Goal: Ask a question

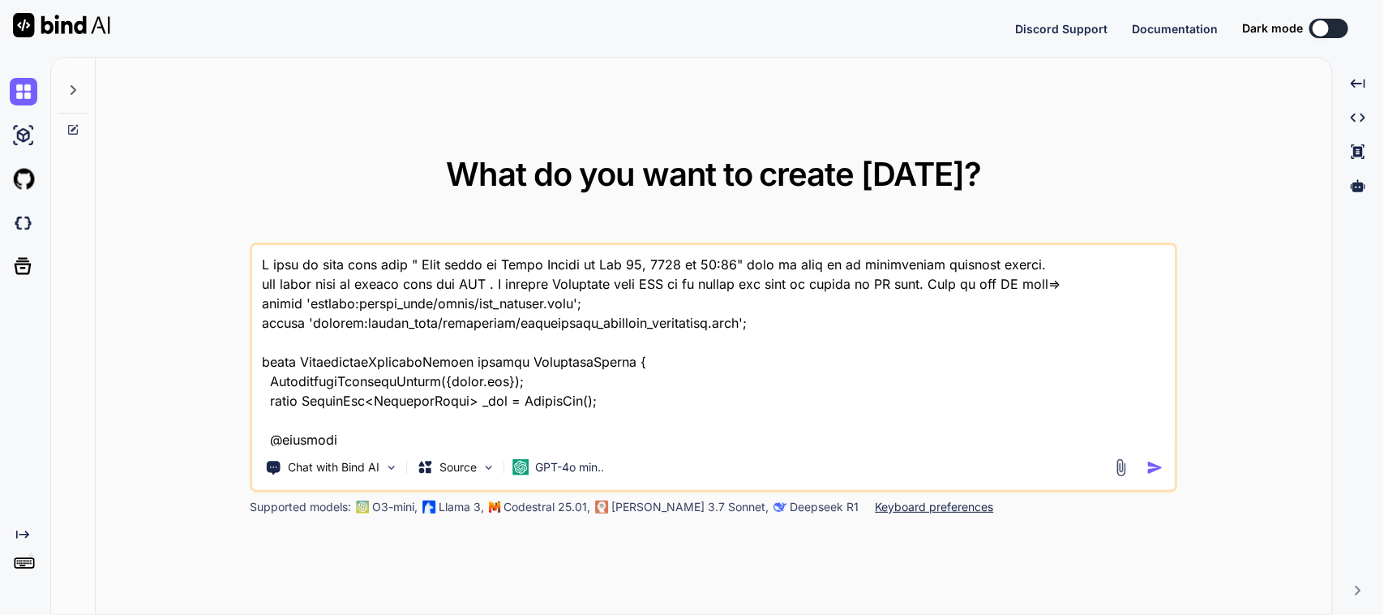
click at [614, 389] on textarea at bounding box center [714, 345] width 922 height 201
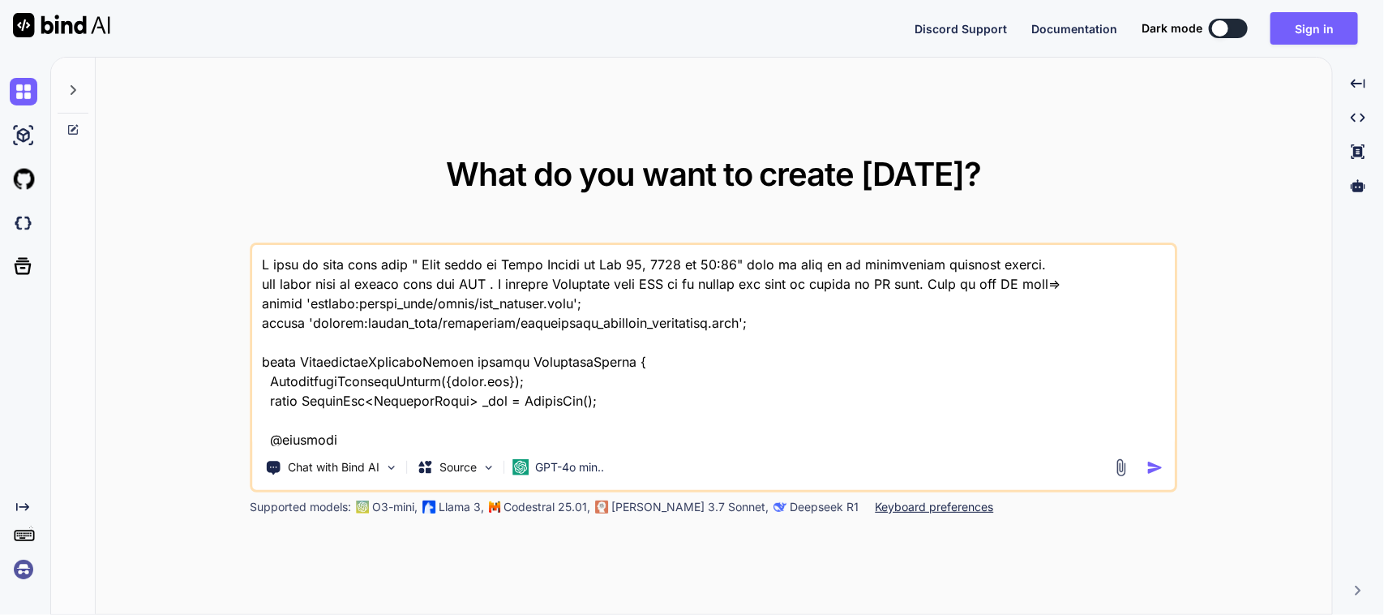
click at [621, 390] on textarea at bounding box center [714, 345] width 922 height 201
type textarea "I want to show this text " Last saved by Chetu Python on [DATE] 03:05" same to …"
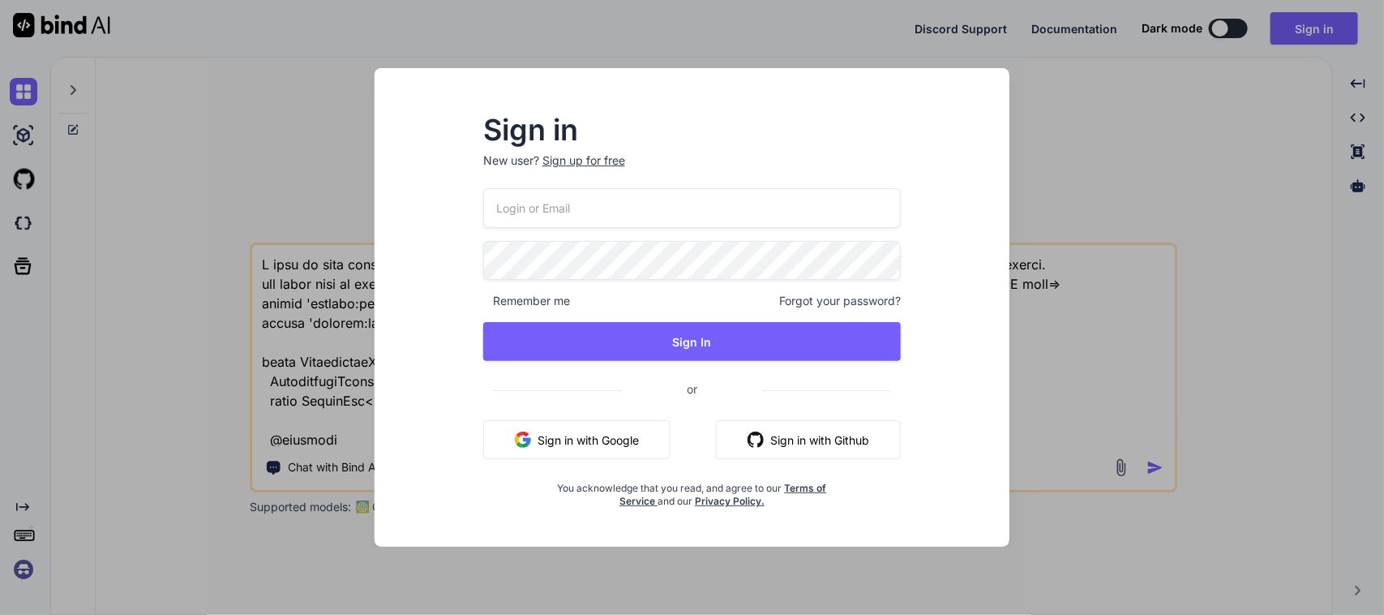
scroll to position [5506, 0]
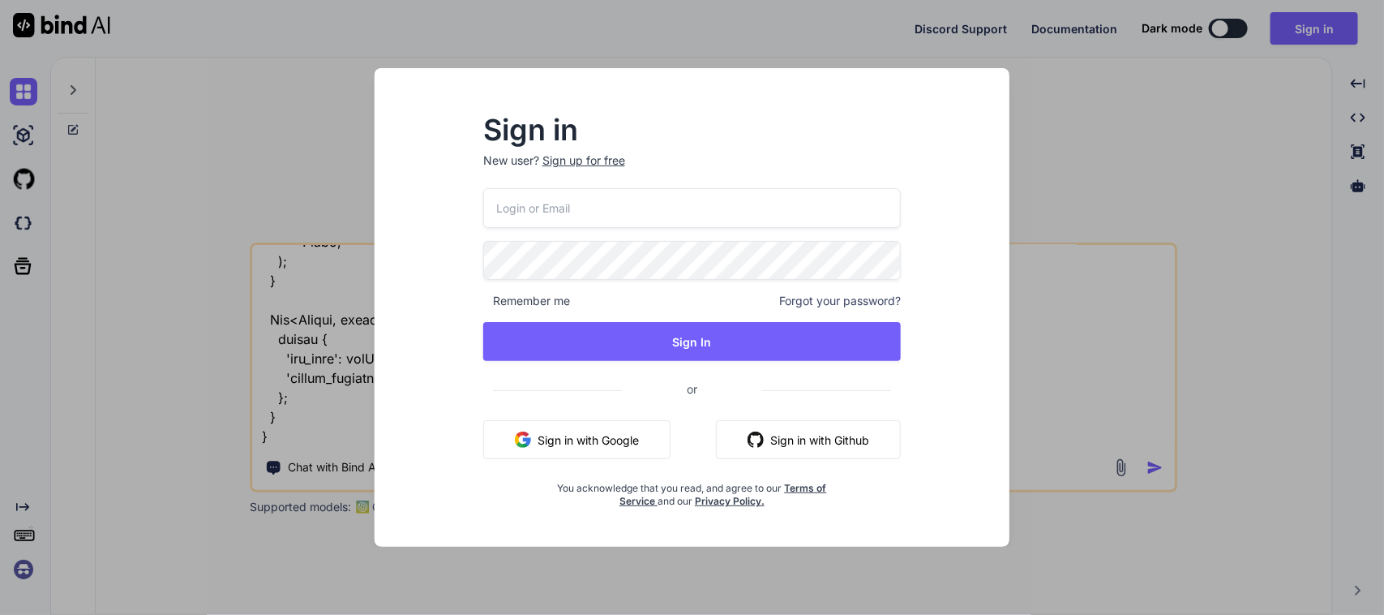
type input "[EMAIL_ADDRESS][DOMAIN_NAME]"
click at [1112, 142] on div "Sign in New user? Sign up for free macaw62412@mailshan.com Remember me Forgot y…" at bounding box center [692, 307] width 1384 height 615
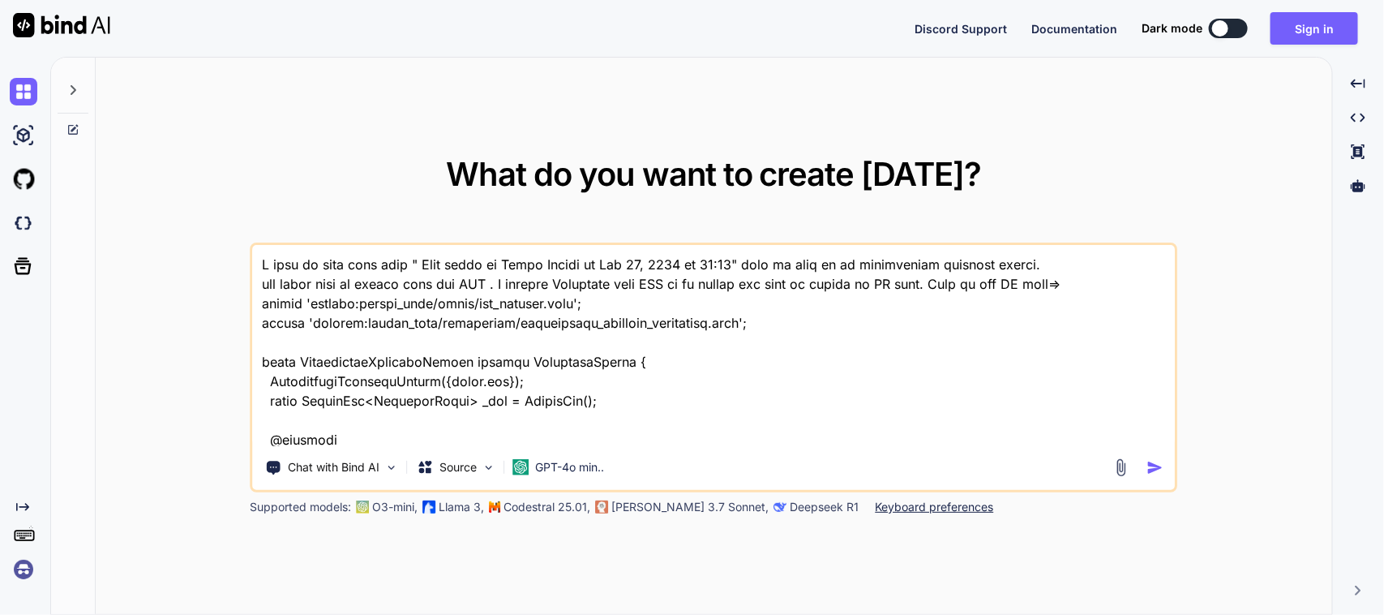
click at [79, 85] on div at bounding box center [73, 86] width 31 height 56
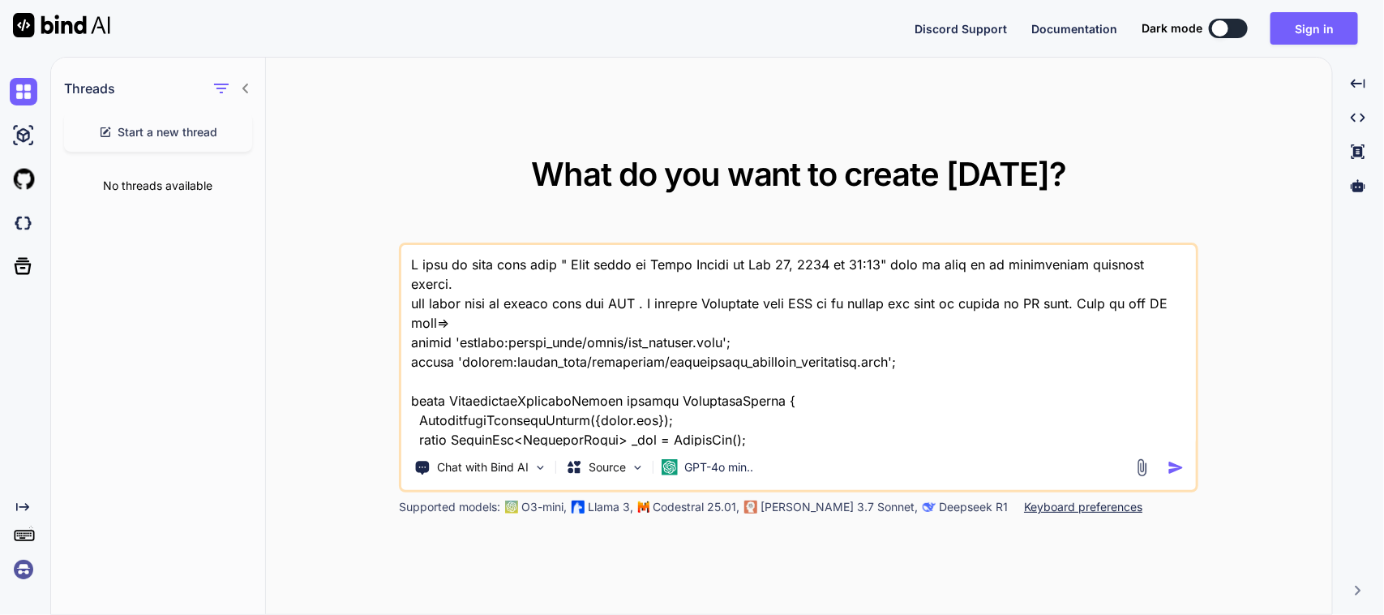
click at [172, 148] on div "Start a new thread" at bounding box center [158, 132] width 188 height 39
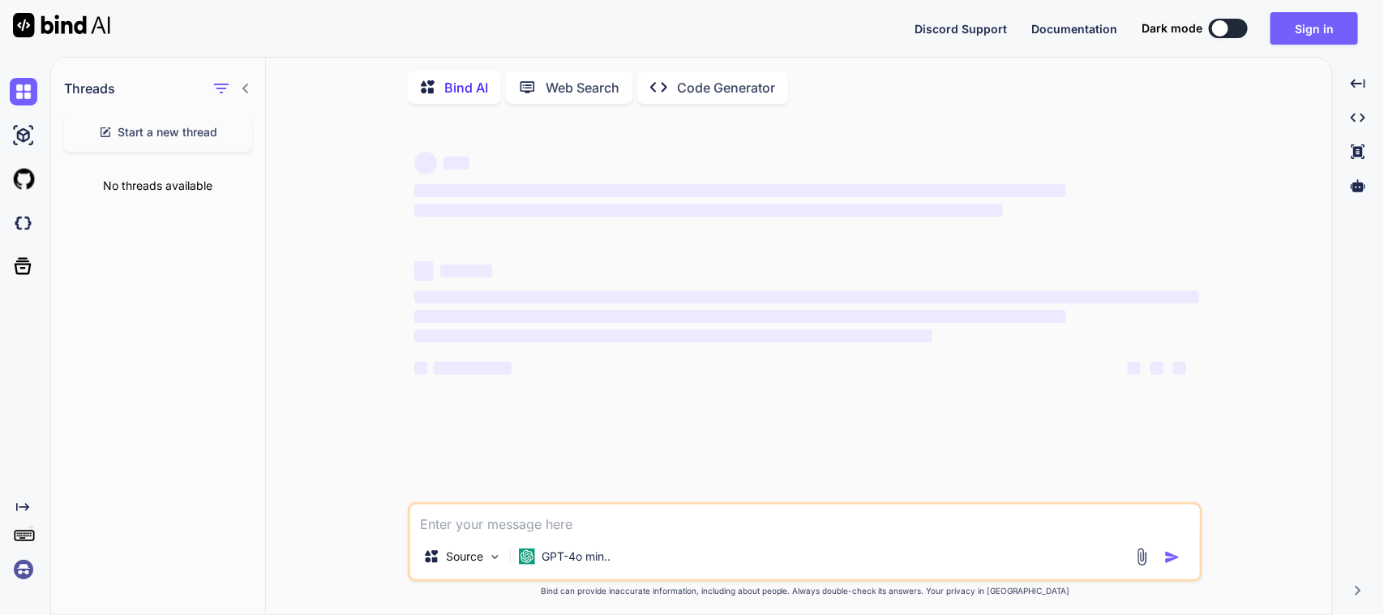
click at [172, 148] on div "Start a new thread" at bounding box center [158, 132] width 188 height 39
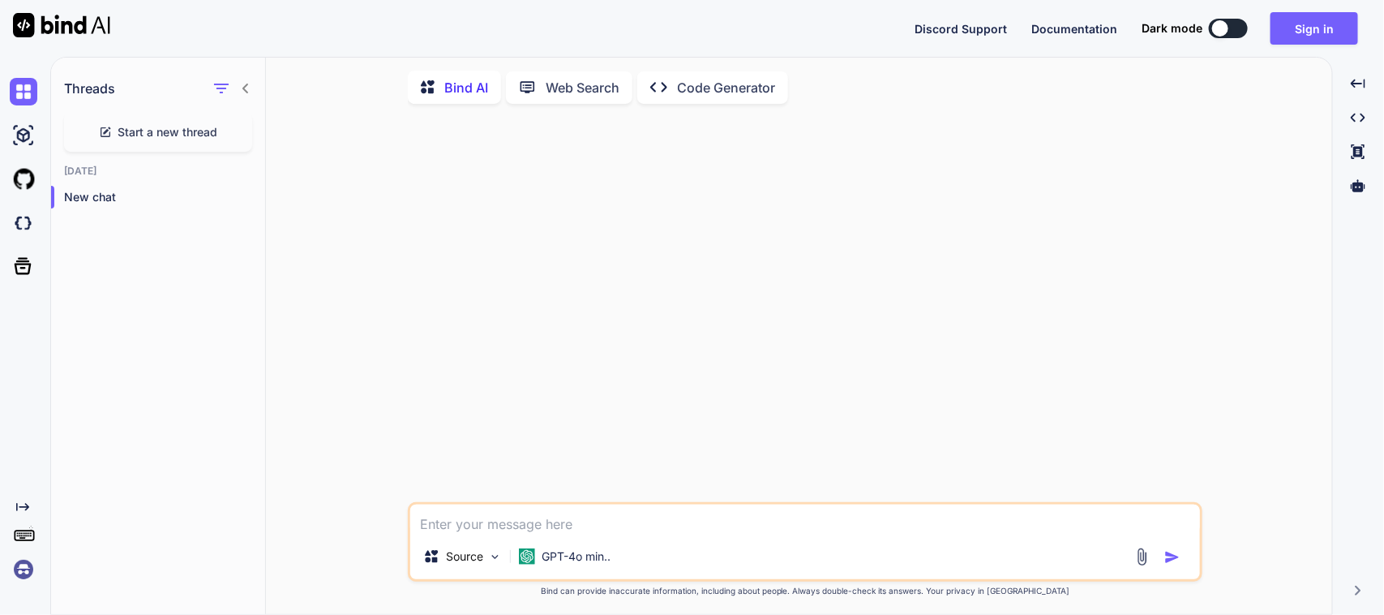
drag, startPoint x: 264, startPoint y: 144, endPoint x: 241, endPoint y: 148, distance: 22.9
click at [241, 148] on div "Threads Start a new thread [DATE] New chat" at bounding box center [158, 140] width 214 height 164
click at [399, 195] on div "Source GPT-4o min.. Created with Bind Always check its answers. Privacy in Bind…" at bounding box center [805, 367] width 1053 height 500
click at [481, 521] on textarea at bounding box center [805, 518] width 790 height 29
type textarea "w"
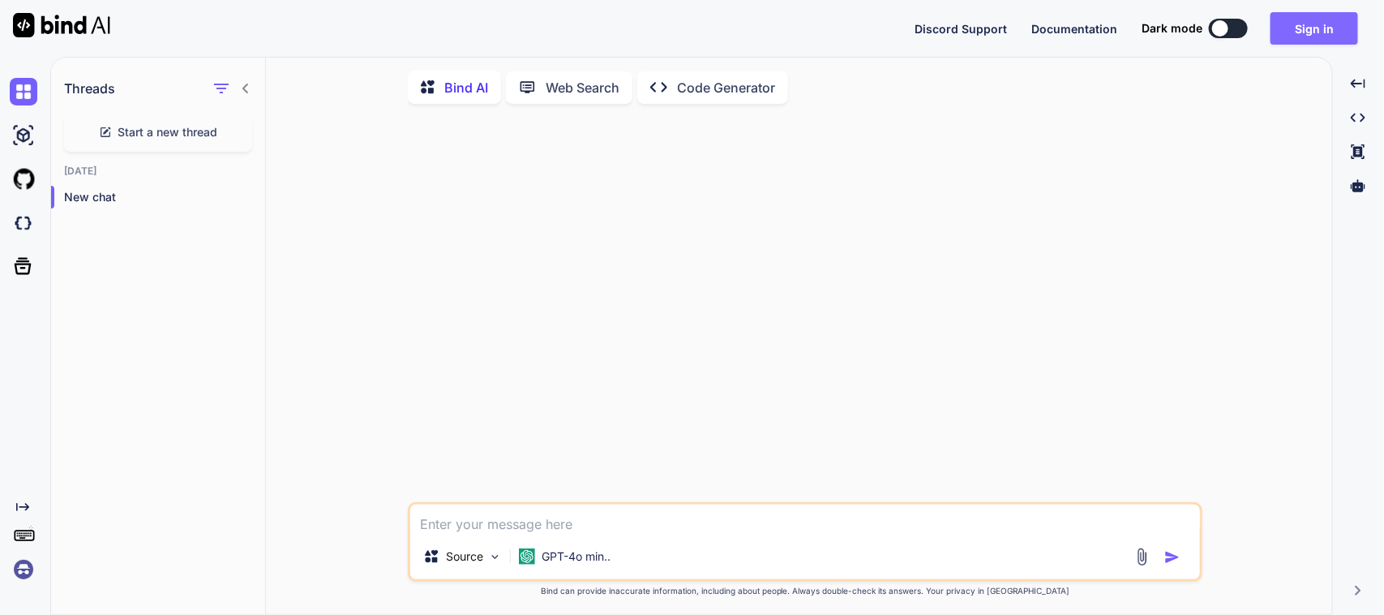
click at [1346, 35] on button "Sign in" at bounding box center [1315, 28] width 88 height 32
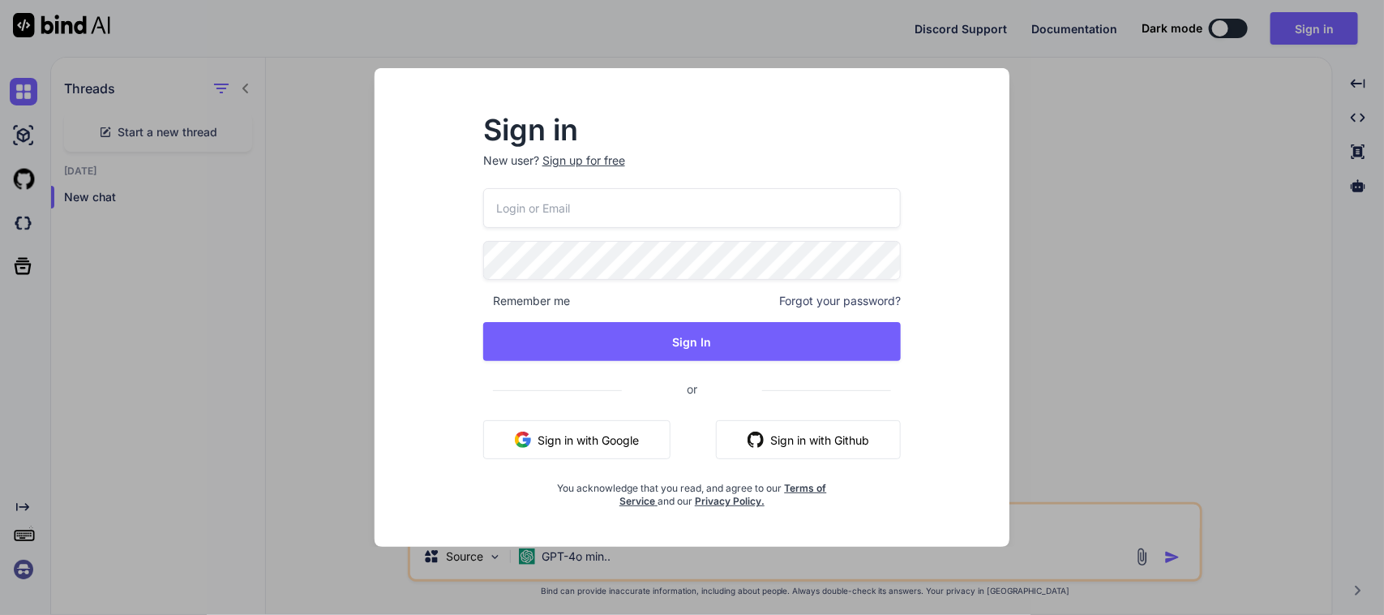
type input "[EMAIL_ADDRESS][DOMAIN_NAME]"
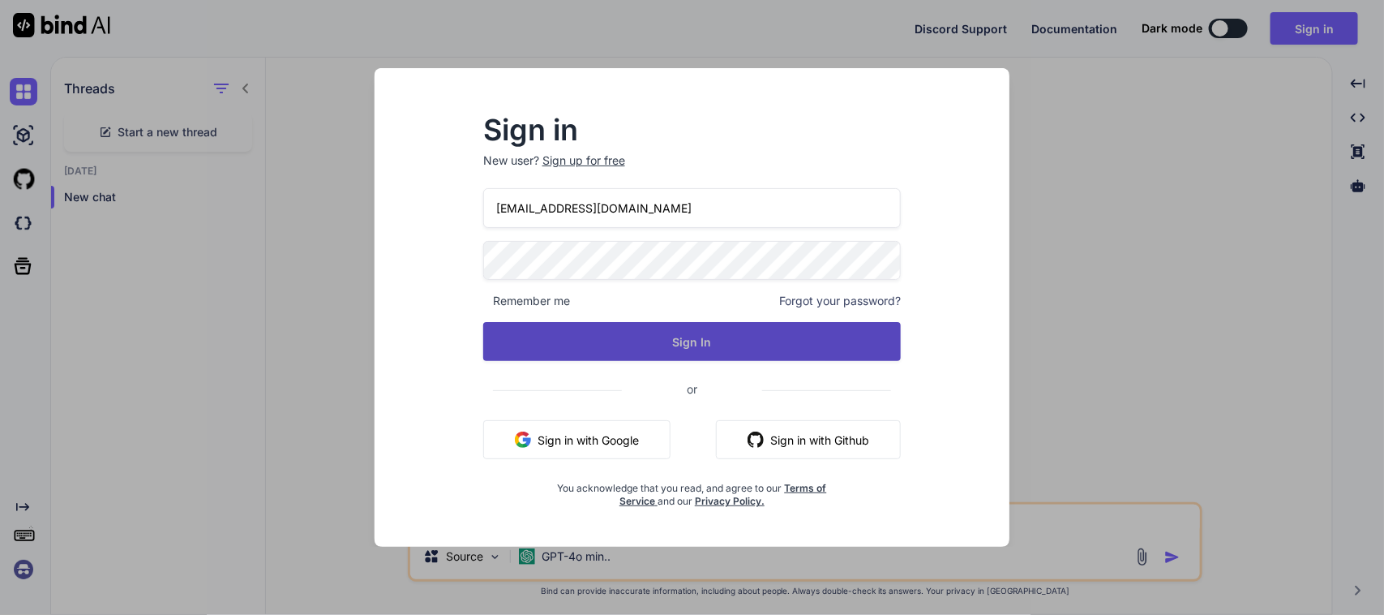
click at [755, 350] on button "Sign In" at bounding box center [692, 341] width 418 height 39
click at [743, 358] on button "Sign In" at bounding box center [692, 341] width 418 height 39
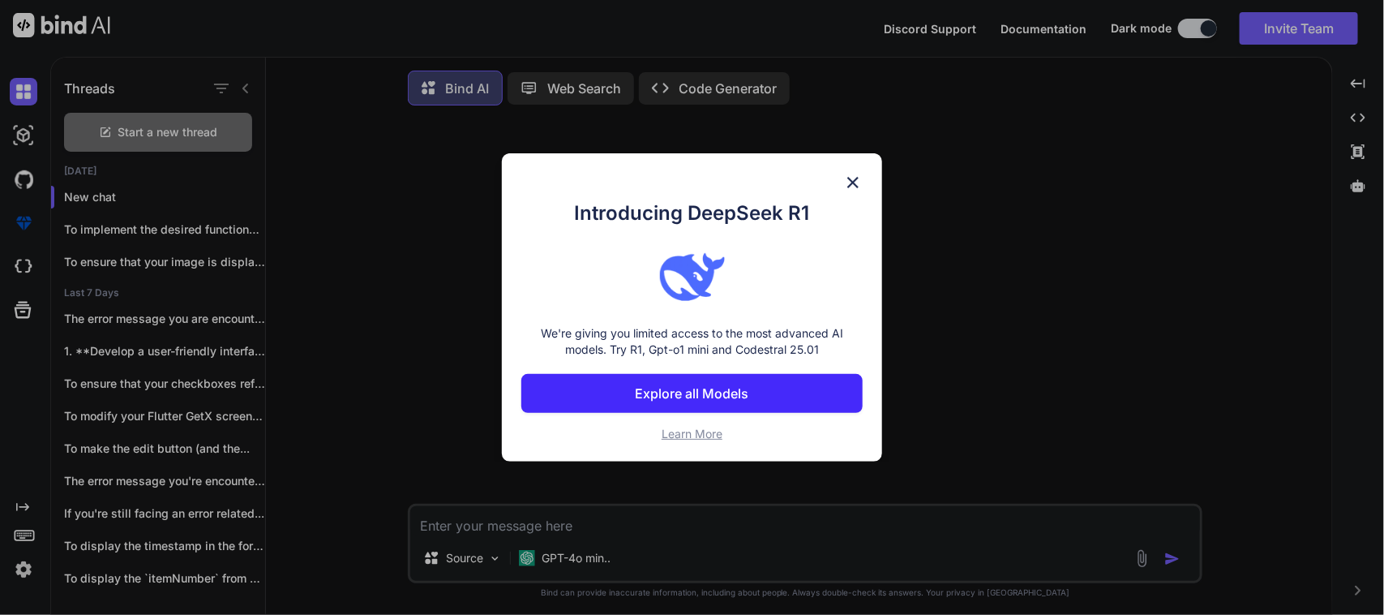
click at [854, 179] on img at bounding box center [852, 182] width 19 height 19
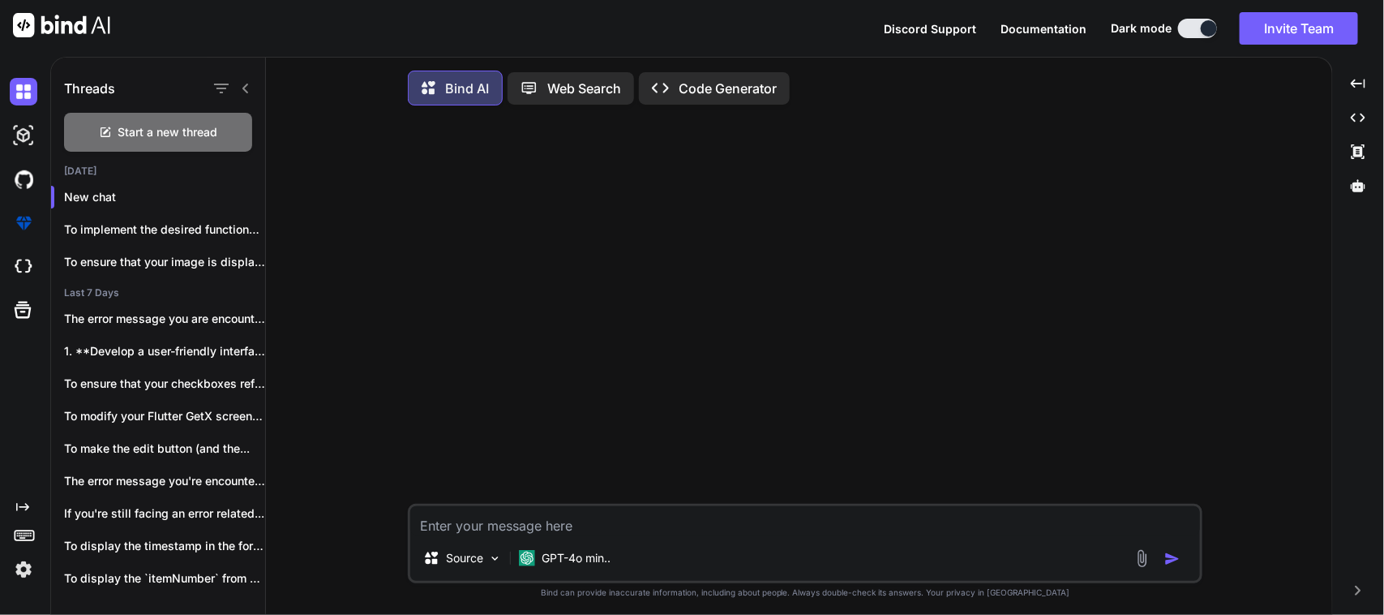
click at [536, 535] on textarea at bounding box center [805, 520] width 790 height 29
click at [463, 541] on div "Source GPT-4o min.." at bounding box center [805, 543] width 795 height 79
click at [476, 535] on textarea at bounding box center [805, 520] width 790 height 29
paste textarea "SCRAP"
click at [930, 345] on div at bounding box center [806, 310] width 791 height 385
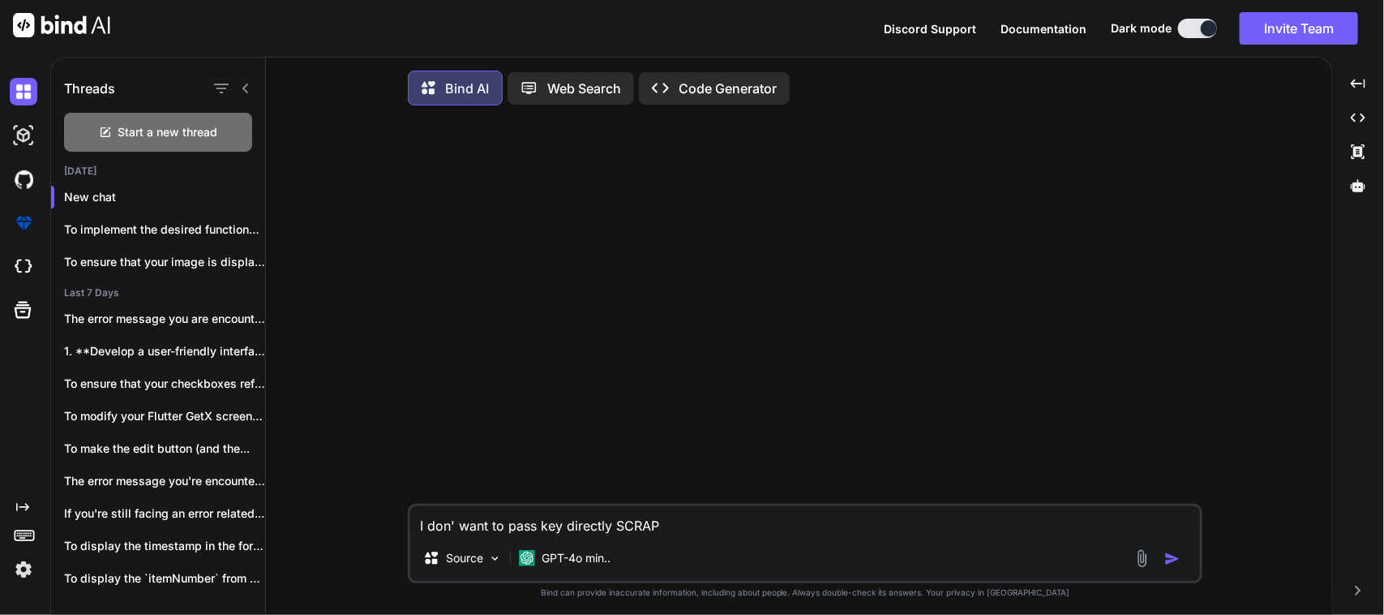
click at [759, 530] on textarea "I don' want to pass key directly SCRAP" at bounding box center [805, 520] width 790 height 29
click at [690, 517] on textarea "I don' want to pass key directly SCRAP," at bounding box center [805, 520] width 790 height 29
paste textarea "RTV"
paste textarea "REWORK"
paste textarea "Use As Is"
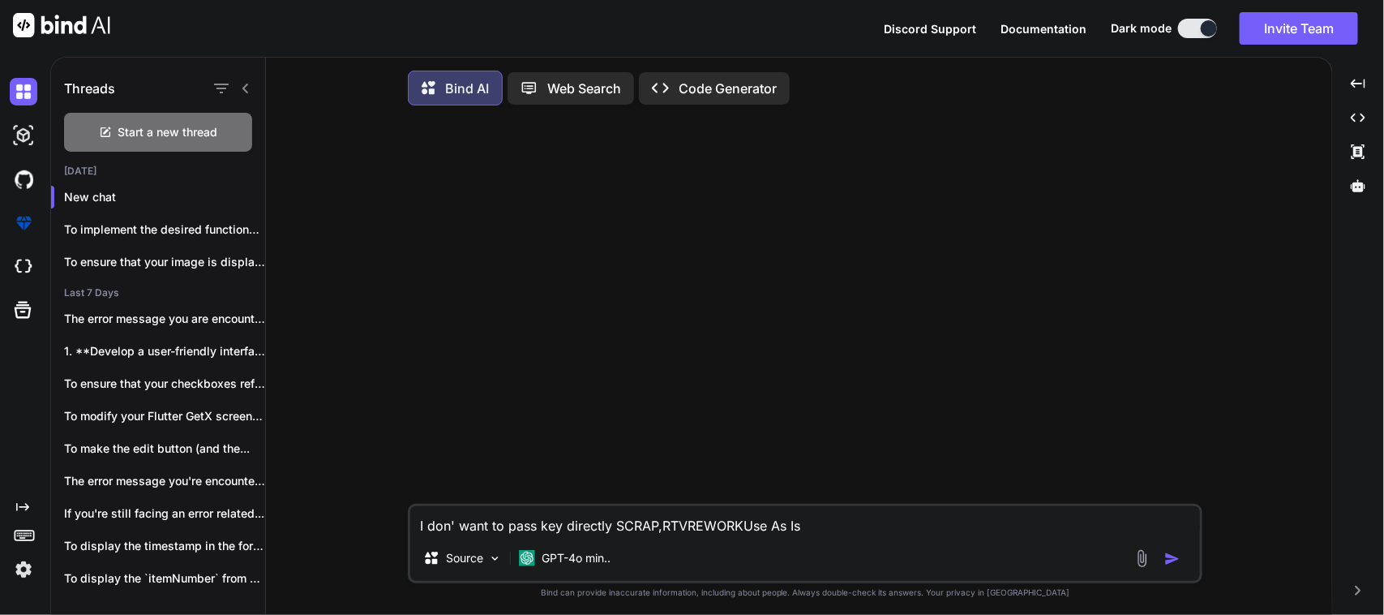
paste textarea "Use As Is"
paste textarea "ReTEST"
click at [858, 533] on textarea "I don' want to pass key directly SCRAP,RTVREWORKUse As IsUse As IsReTEST" at bounding box center [805, 520] width 790 height 29
paste textarea ""disposition_categories_choices": [ { "value": "A", "label": "ReTEST" }, { "val…"
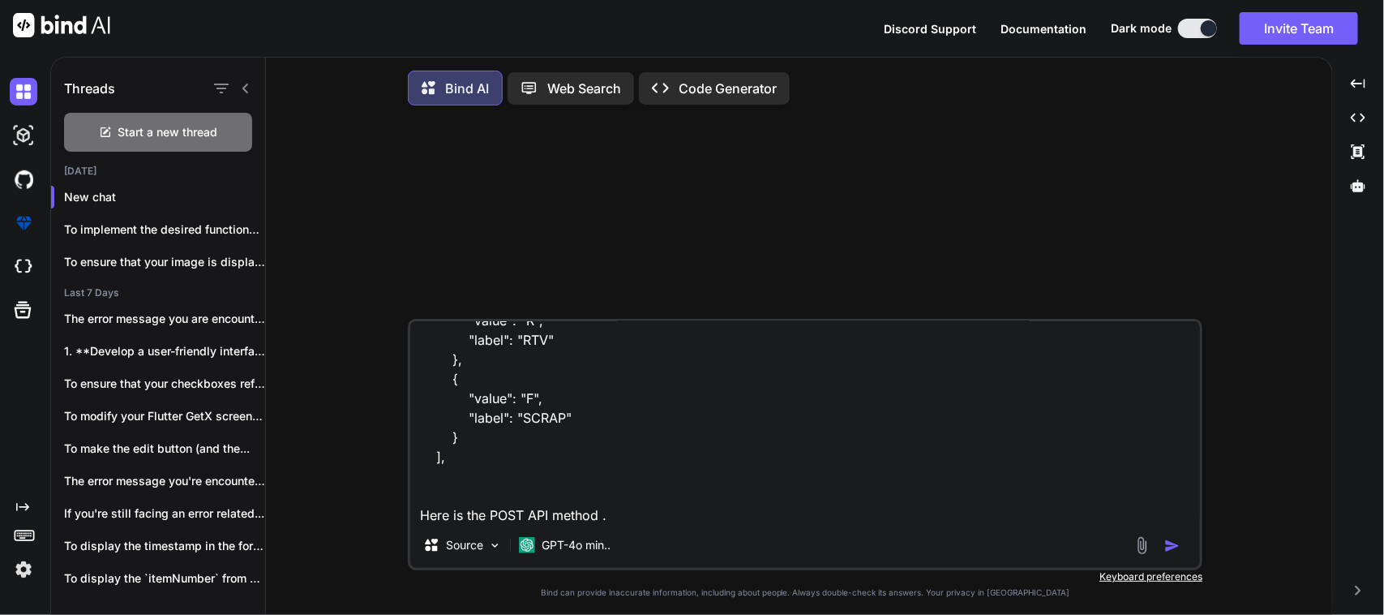
scroll to position [331, 0]
type textarea "I don' want to pass key directly (SCRAP,RTV,REWORK,Use As Is,ReTEST) in place o…"
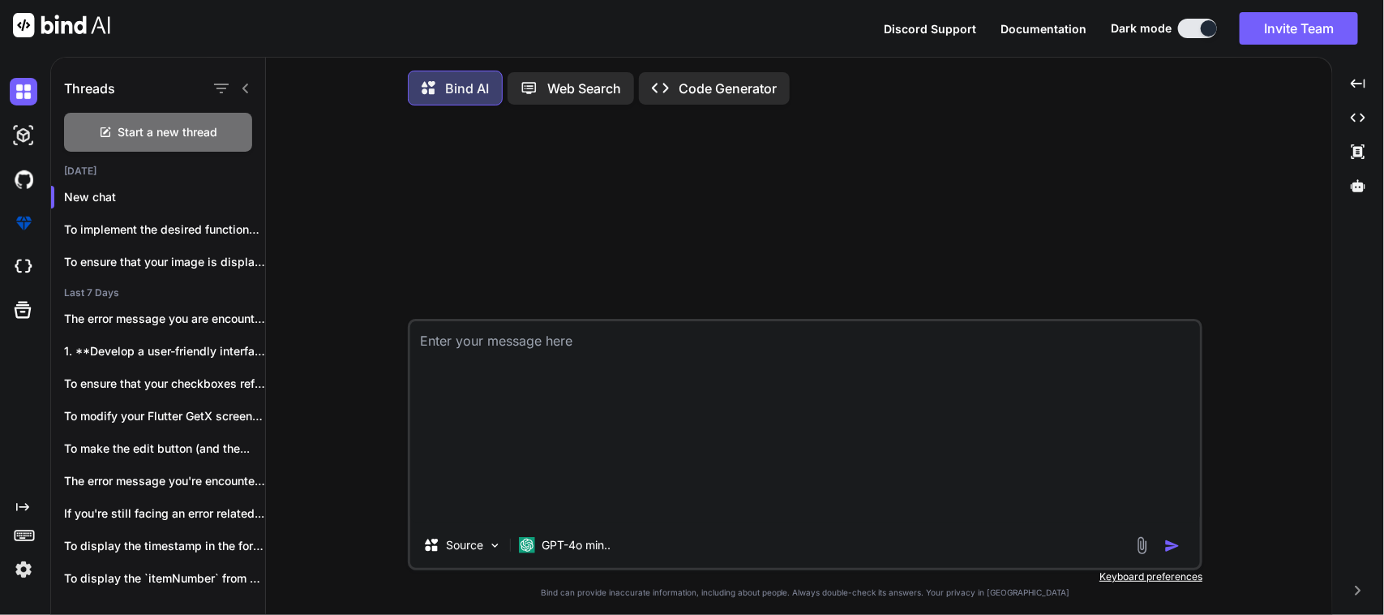
scroll to position [9, 0]
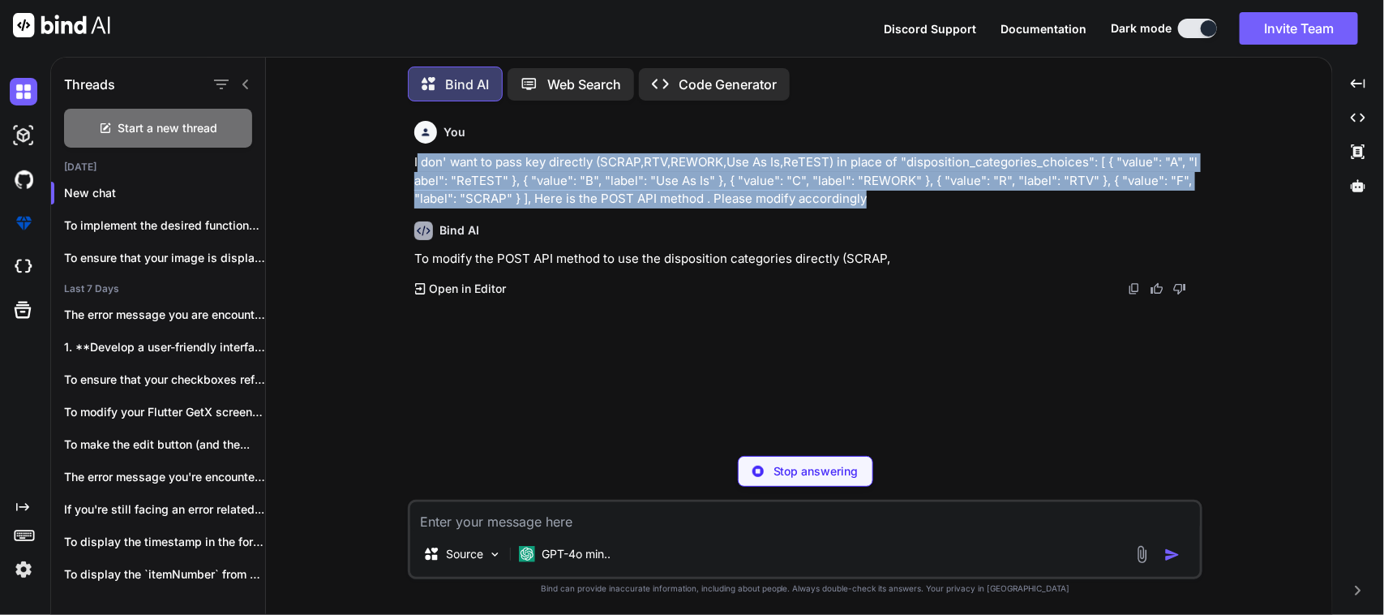
drag, startPoint x: 876, startPoint y: 196, endPoint x: 416, endPoint y: 165, distance: 460.9
click at [416, 165] on p "I don' want to pass key directly (SCRAP,RTV,REWORK,Use As Is,ReTEST) in place o…" at bounding box center [806, 180] width 785 height 55
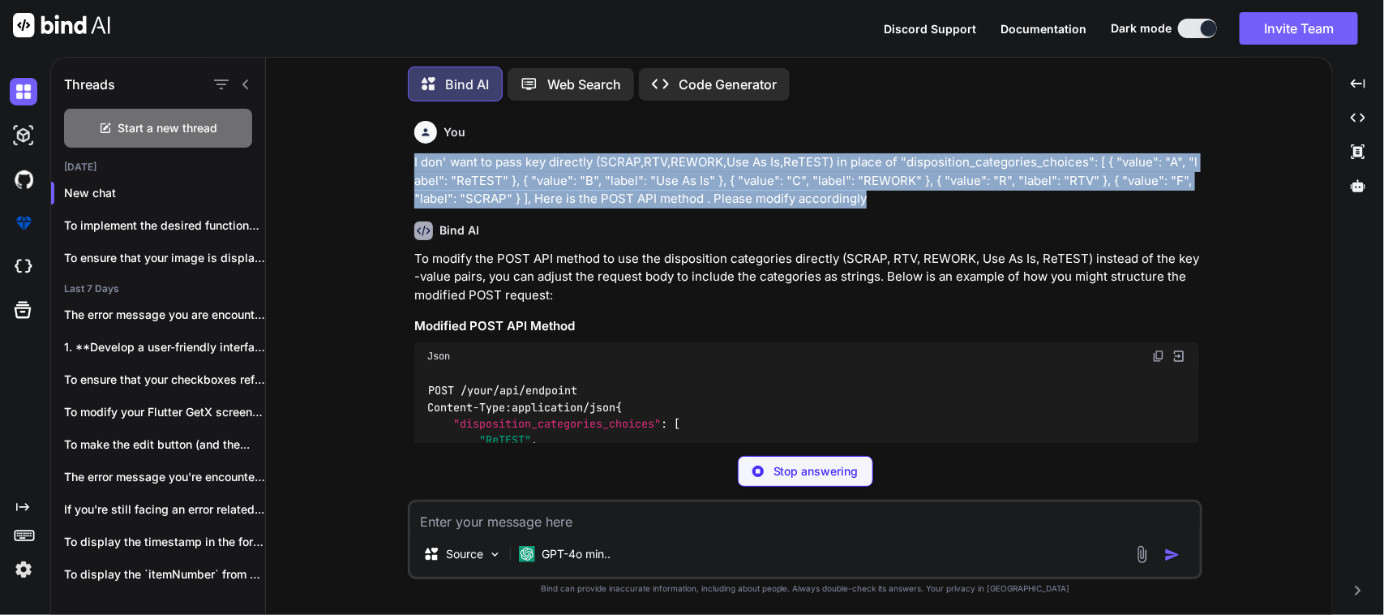
copy p "I don' want to pass key directly (SCRAP,RTV,REWORK,Use As Is,ReTEST) in place o…"
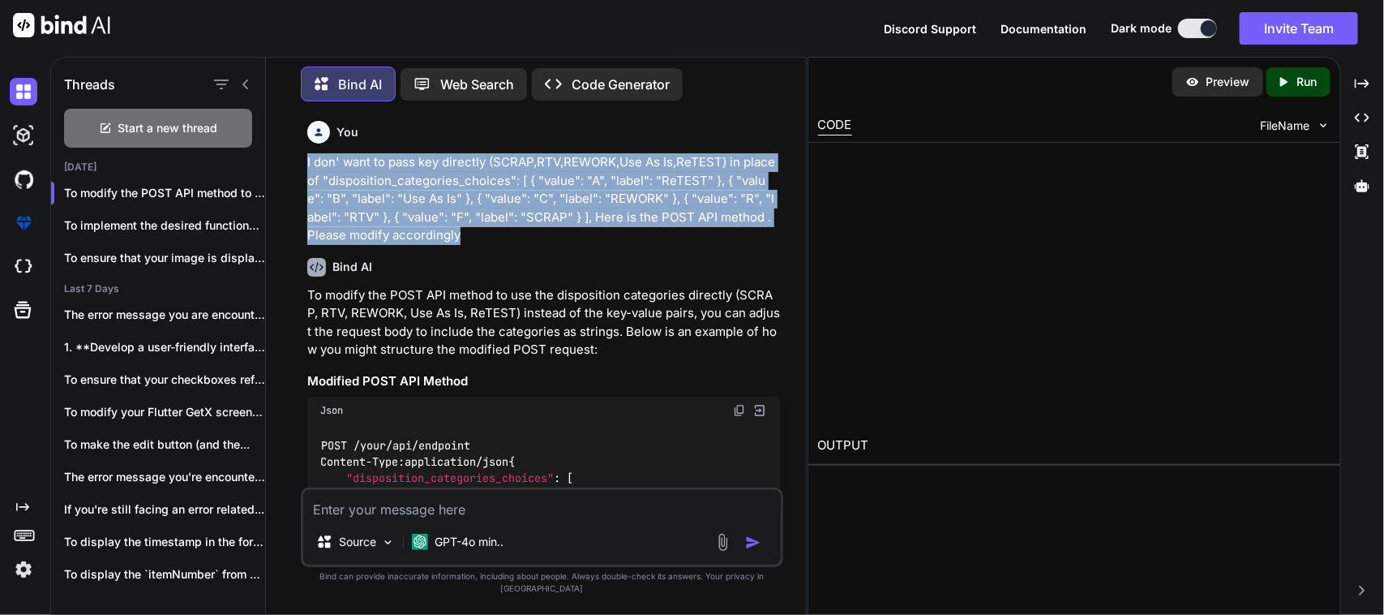
click at [773, 462] on div "POST /your/api/endpoint Content-Type : application/json { "disposition_categori…" at bounding box center [543, 536] width 473 height 225
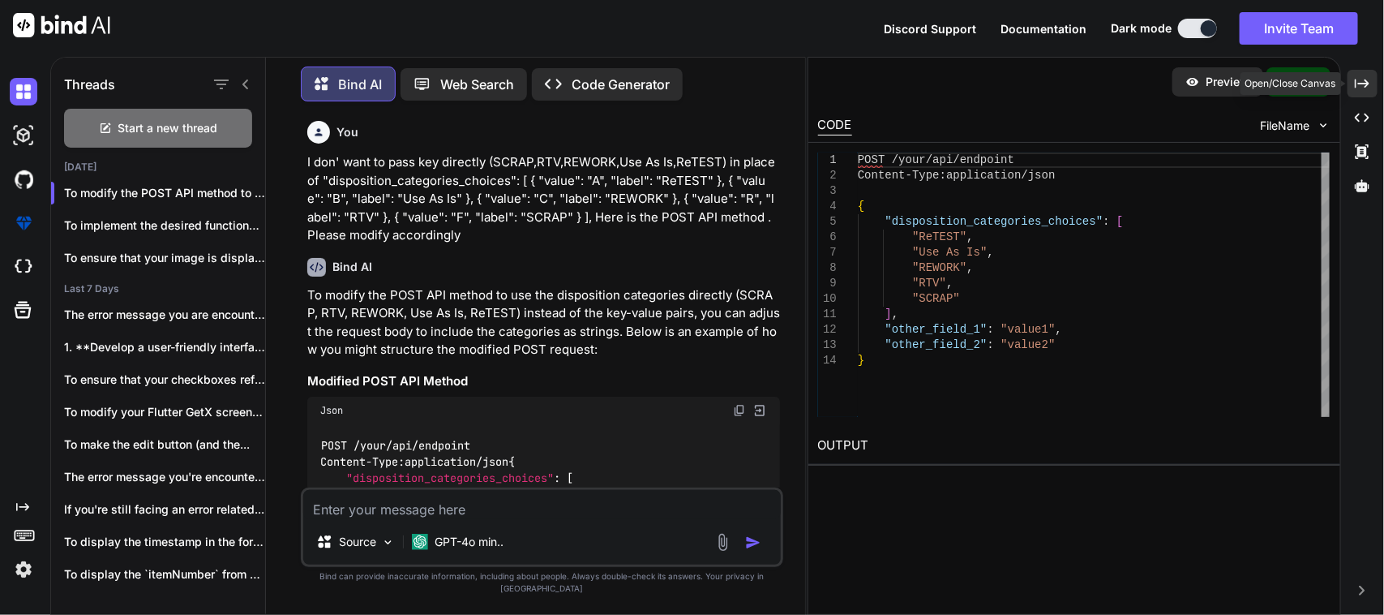
click at [1354, 85] on div "Created with Pixso." at bounding box center [1363, 84] width 30 height 28
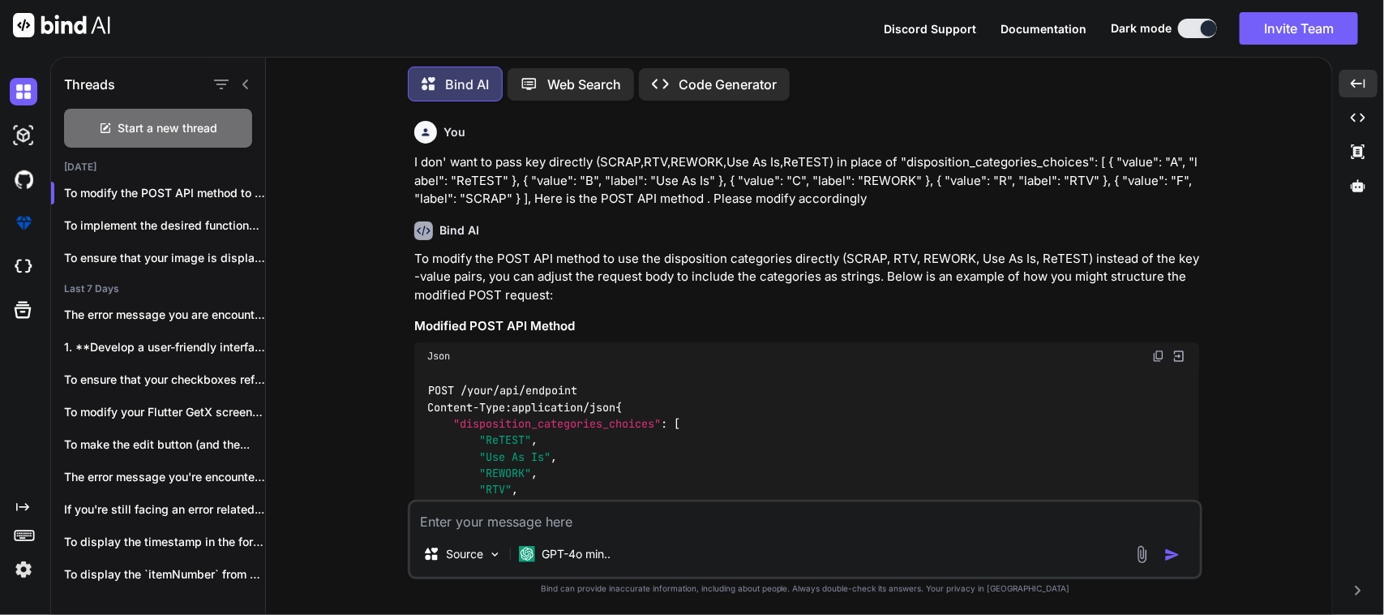
click at [581, 517] on textarea at bounding box center [805, 516] width 790 height 29
paste textarea "I don' want to pass key directly (SCRAP,RTV,REWORK,Use As Is,ReTEST) in place o…"
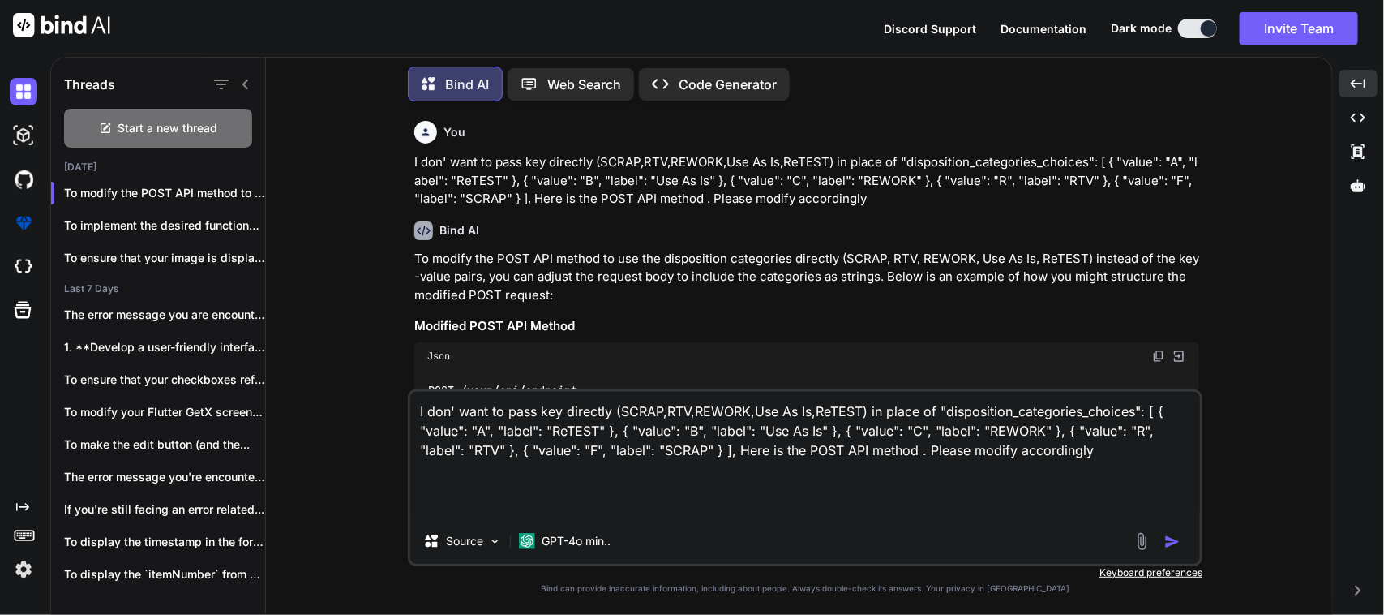
paste textarea "Future<void> getPOSTDispositiondecision() async { Map<String, String> body = {}…"
type textarea "I don' want to pass key directly (SCRAP,RTV,REWORK,Use As Is,ReTEST) in place o…"
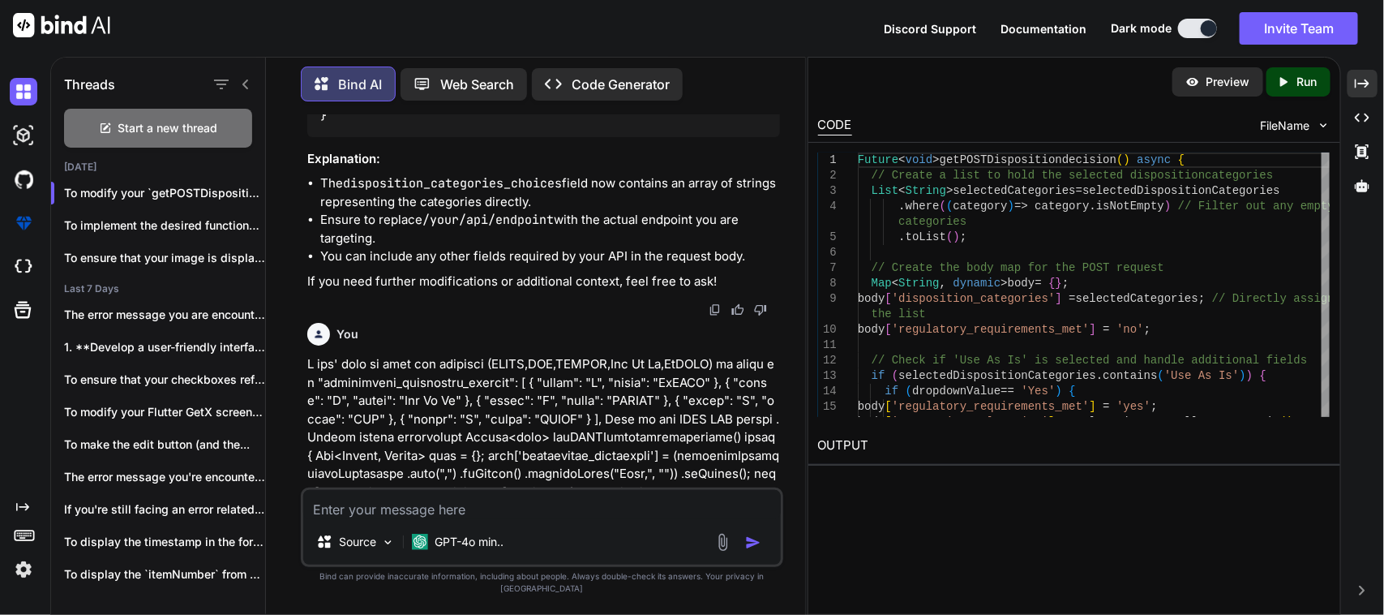
scroll to position [556, 0]
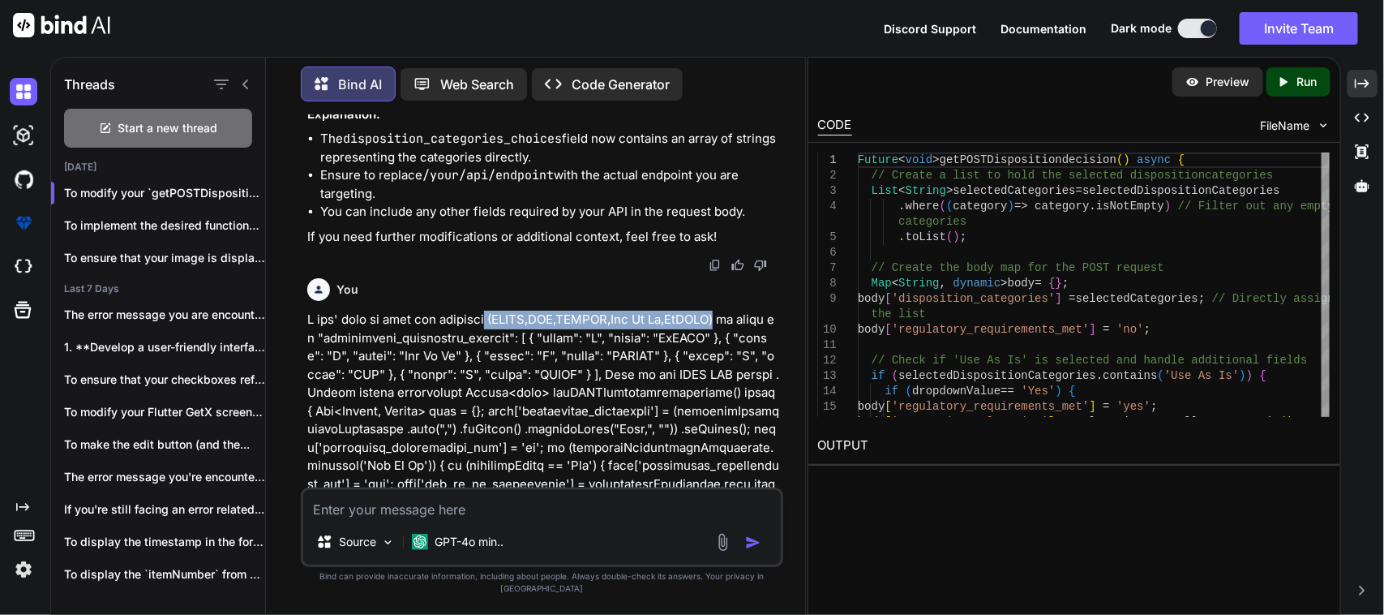
drag, startPoint x: 487, startPoint y: 351, endPoint x: 726, endPoint y: 354, distance: 238.4
click at [726, 354] on p at bounding box center [543, 475] width 473 height 328
copy p "(SCRAP,RTV,REWORK,Use As Is,ReTEST)"
click at [451, 519] on textarea at bounding box center [542, 504] width 478 height 29
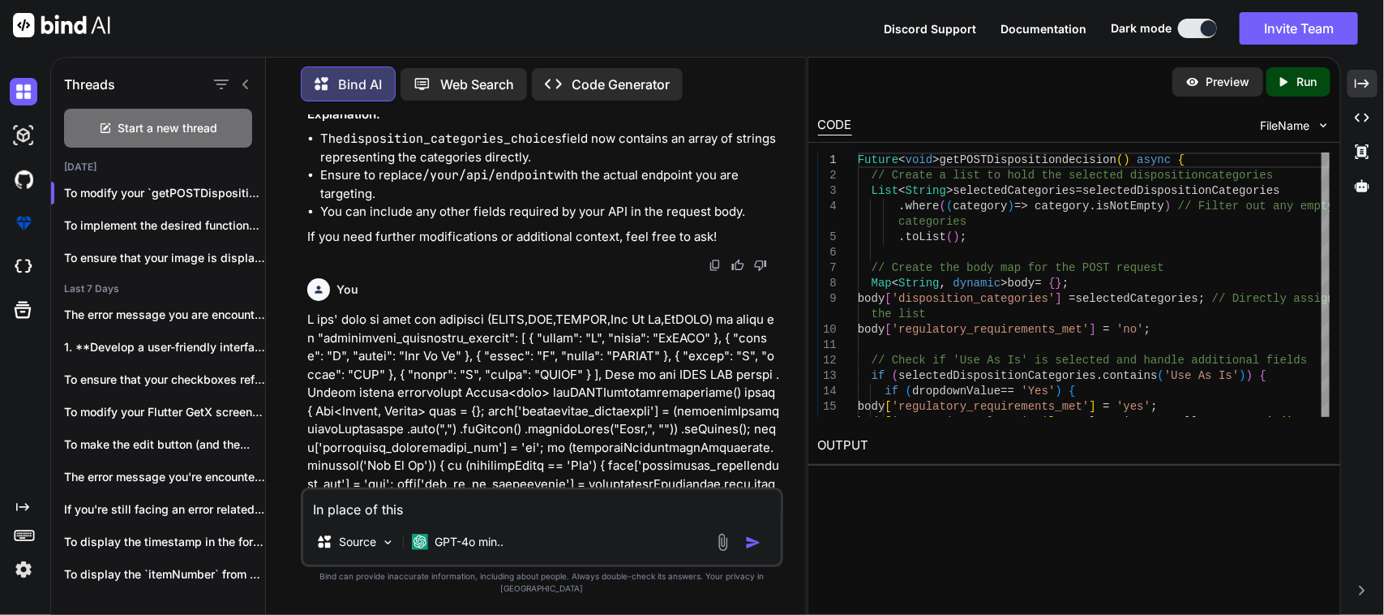
paste textarea "(SCRAP,RTV,REWORK,Use As Is,ReTEST)"
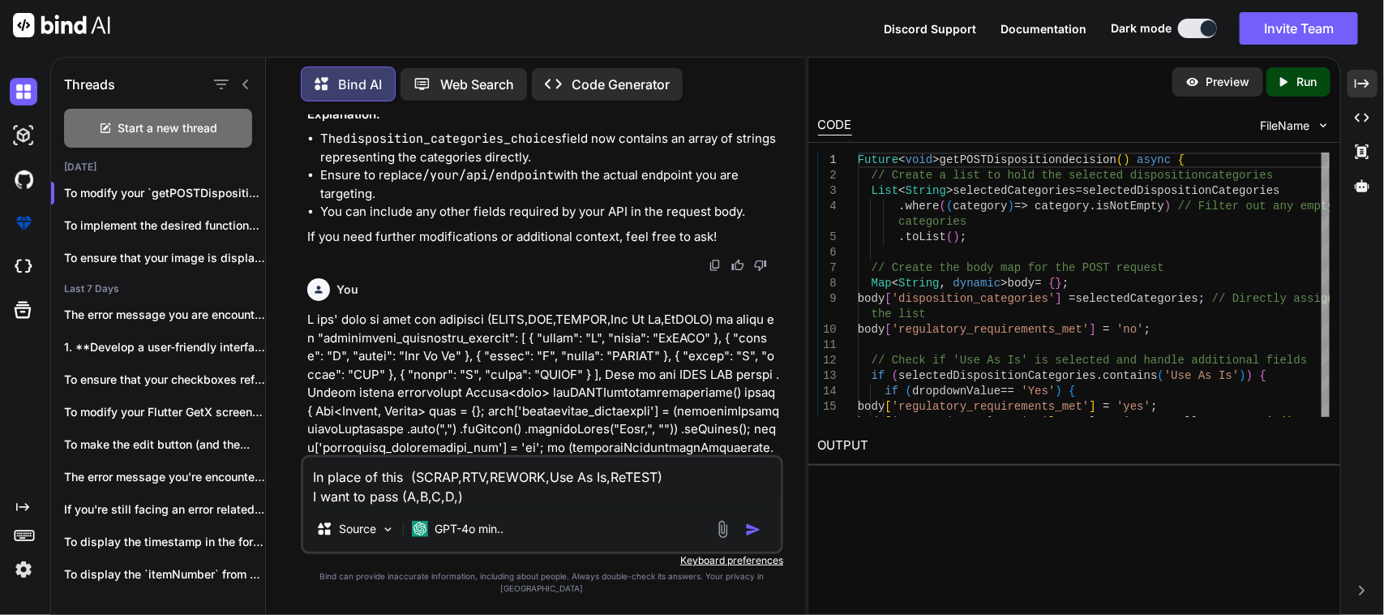
type textarea "In place of this (SCRAP,RTV,REWORK,Use As Is,ReTEST) I want to pass (A,B,C,D,E)"
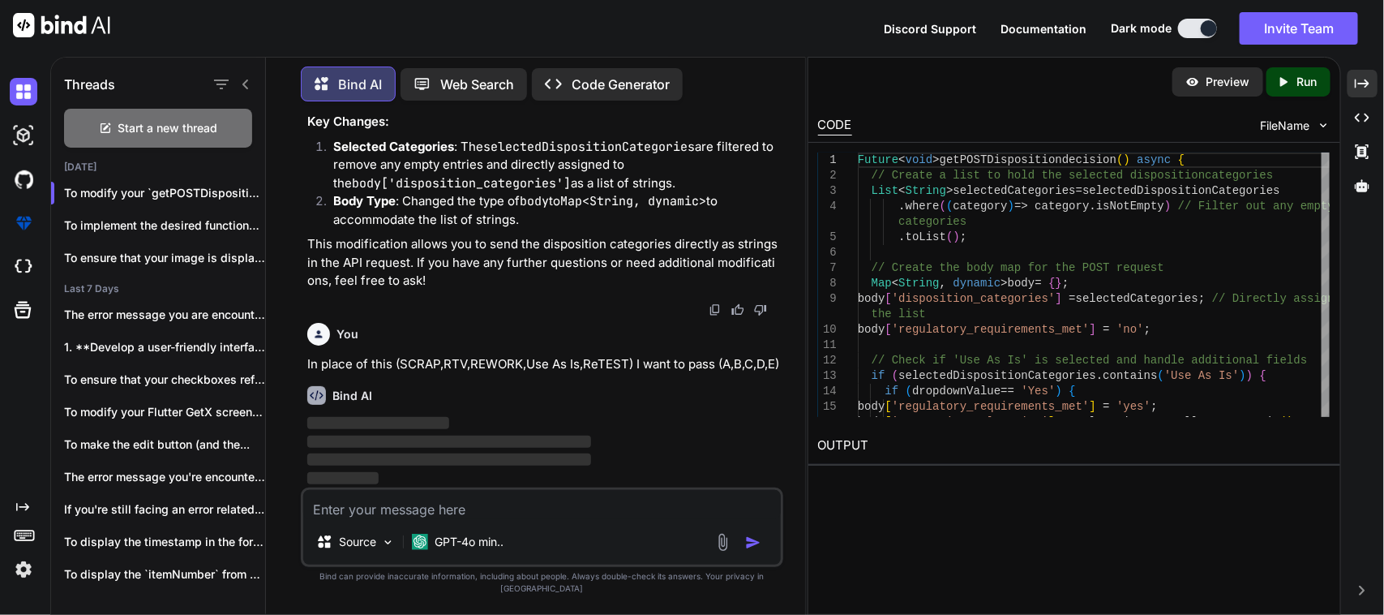
scroll to position [2180, 0]
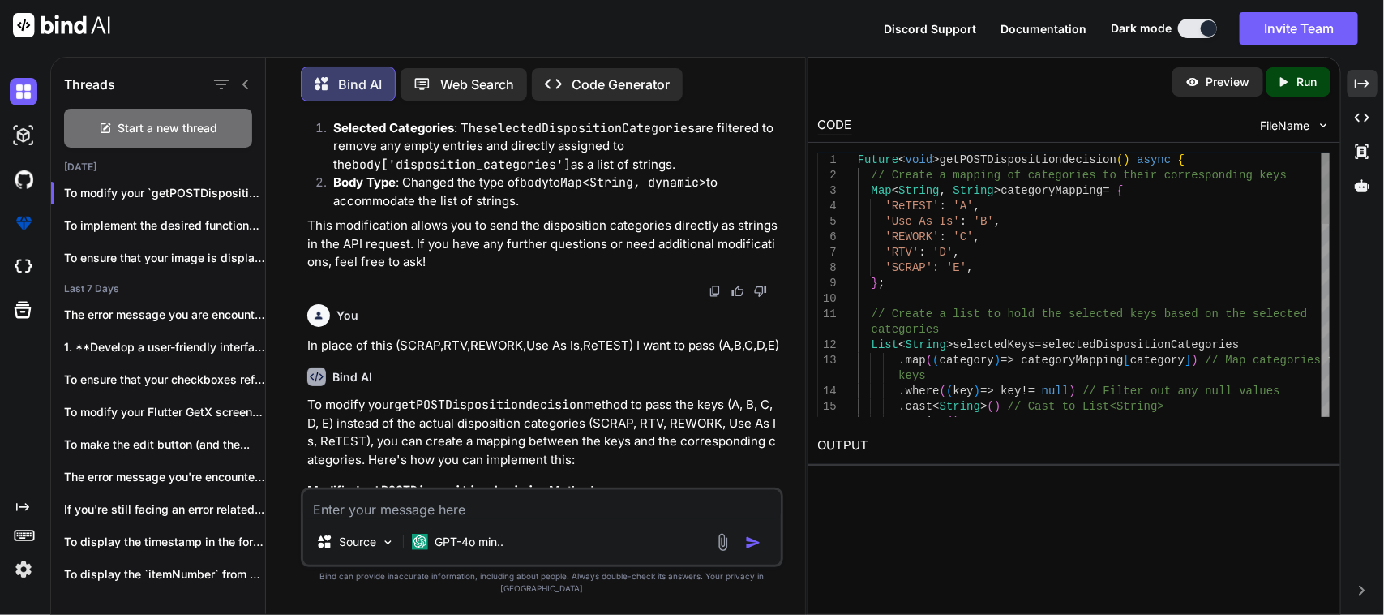
drag, startPoint x: 858, startPoint y: 163, endPoint x: 941, endPoint y: 249, distance: 119.3
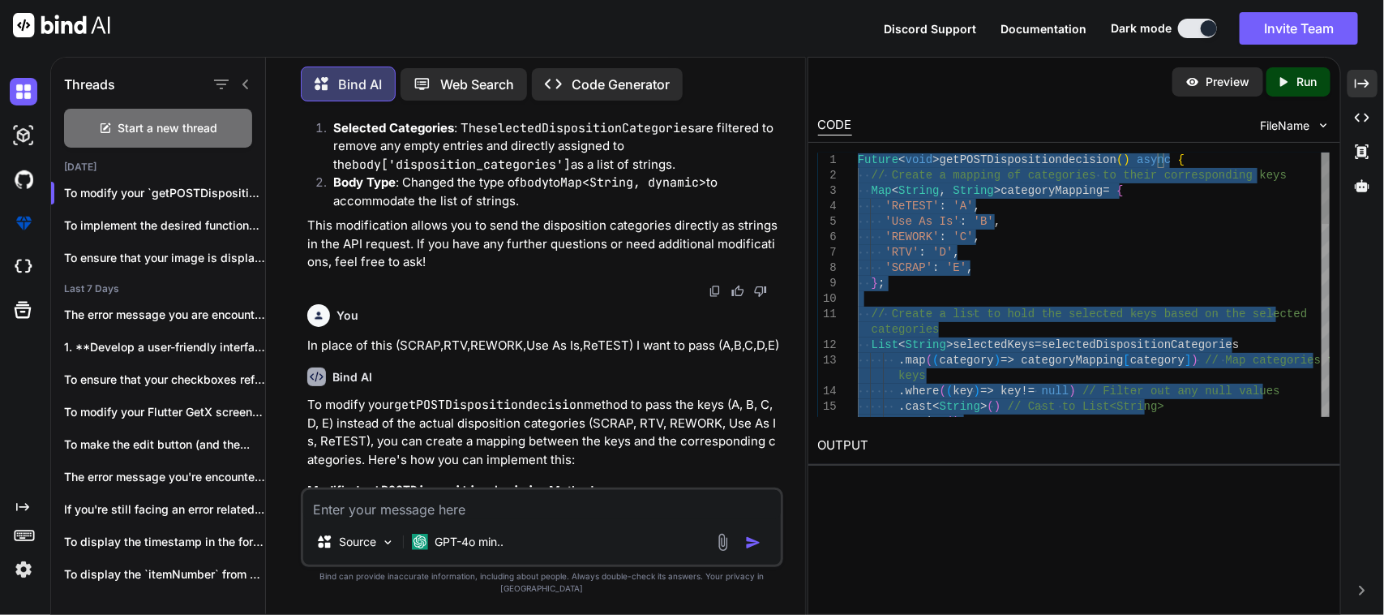
type textarea "Future<void> getPOSTDispositiondecision() async { // Create a mapping of catego…"
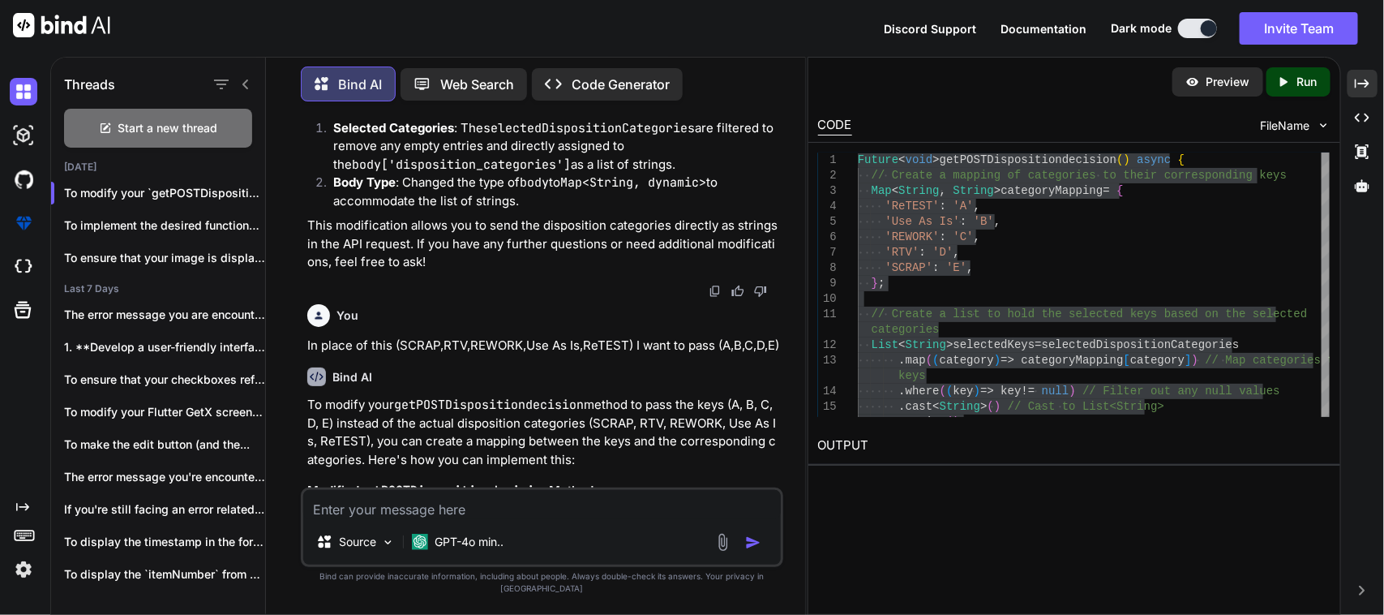
click at [456, 519] on textarea at bounding box center [542, 504] width 478 height 29
paste textarea "The argument type 'Map<String, dynamic>' can't be assigned to the parameter typ…"
type textarea "I found error in body (The argument type 'Map<String, dynamic>' can't be assign…"
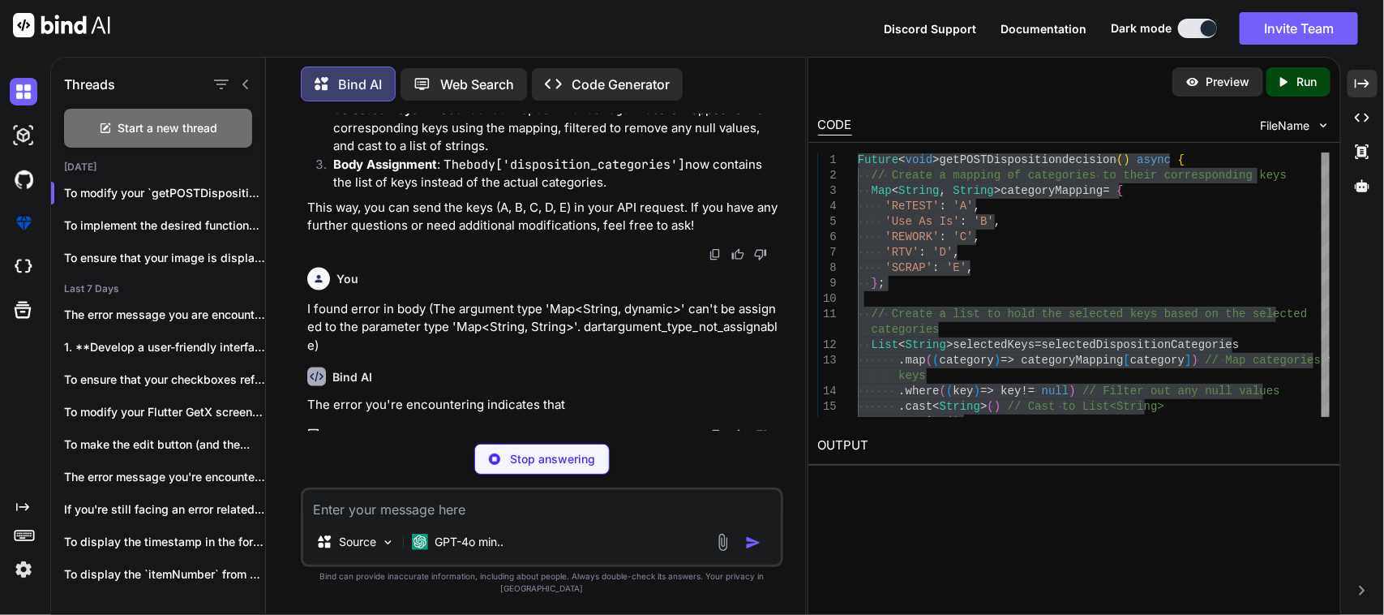
scroll to position [3771, 0]
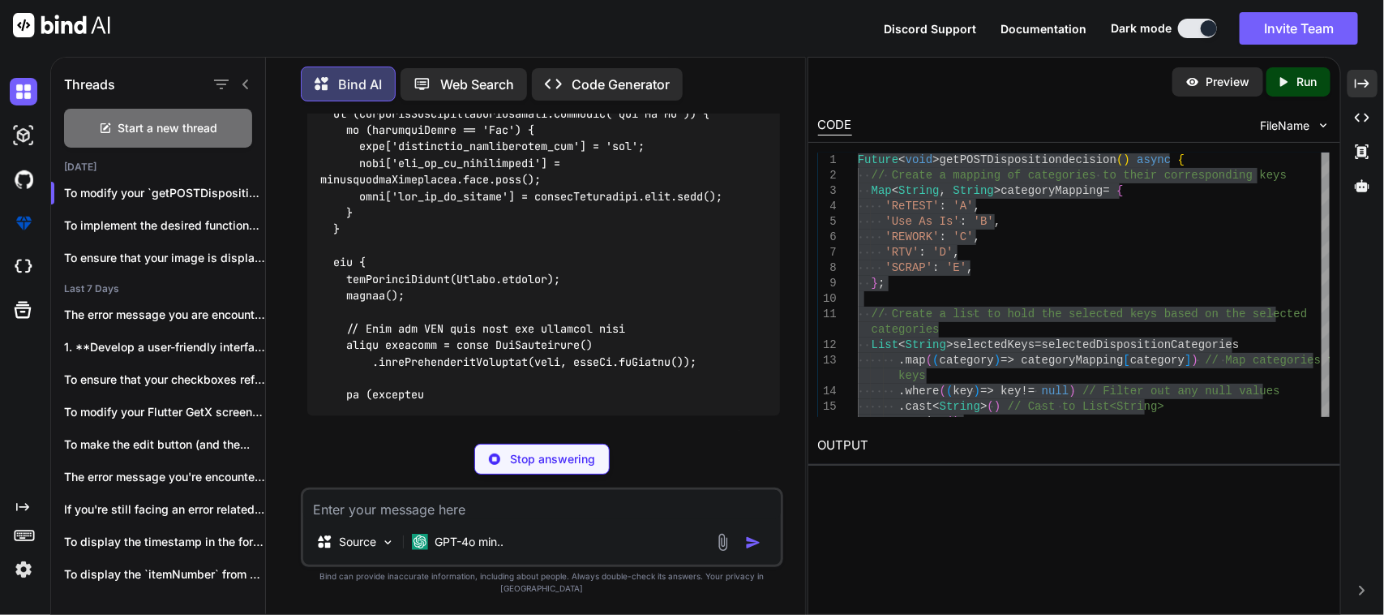
click at [250, 78] on icon at bounding box center [245, 84] width 13 height 13
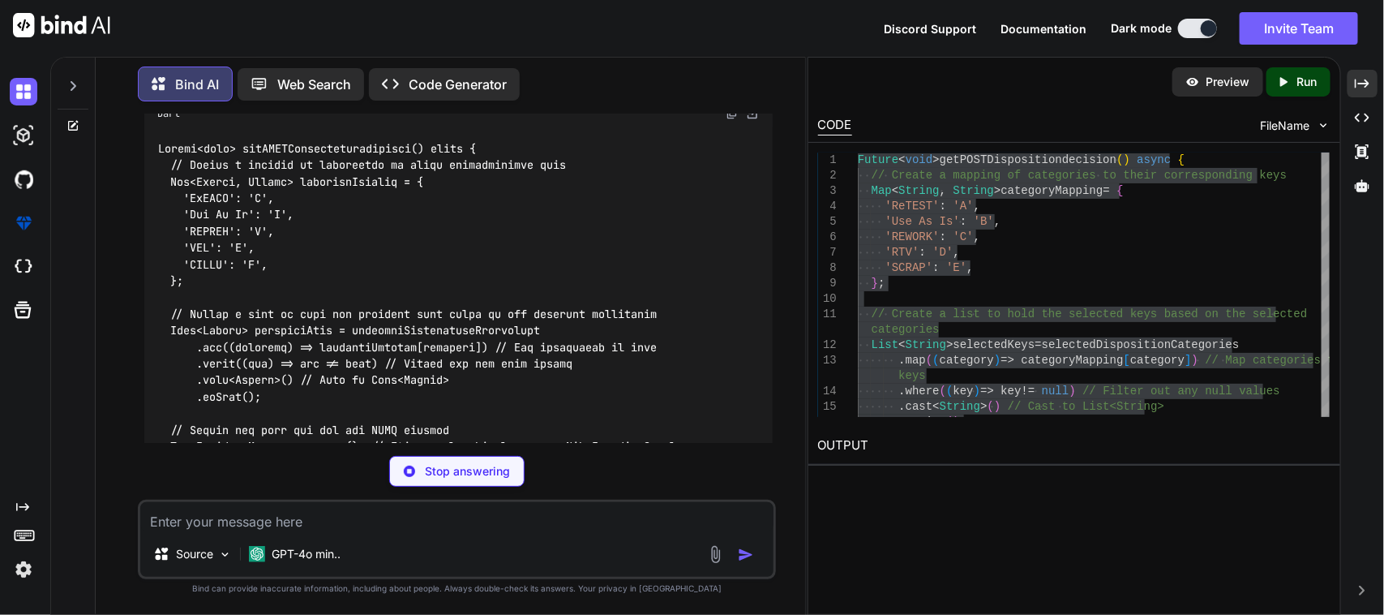
scroll to position [3844, 0]
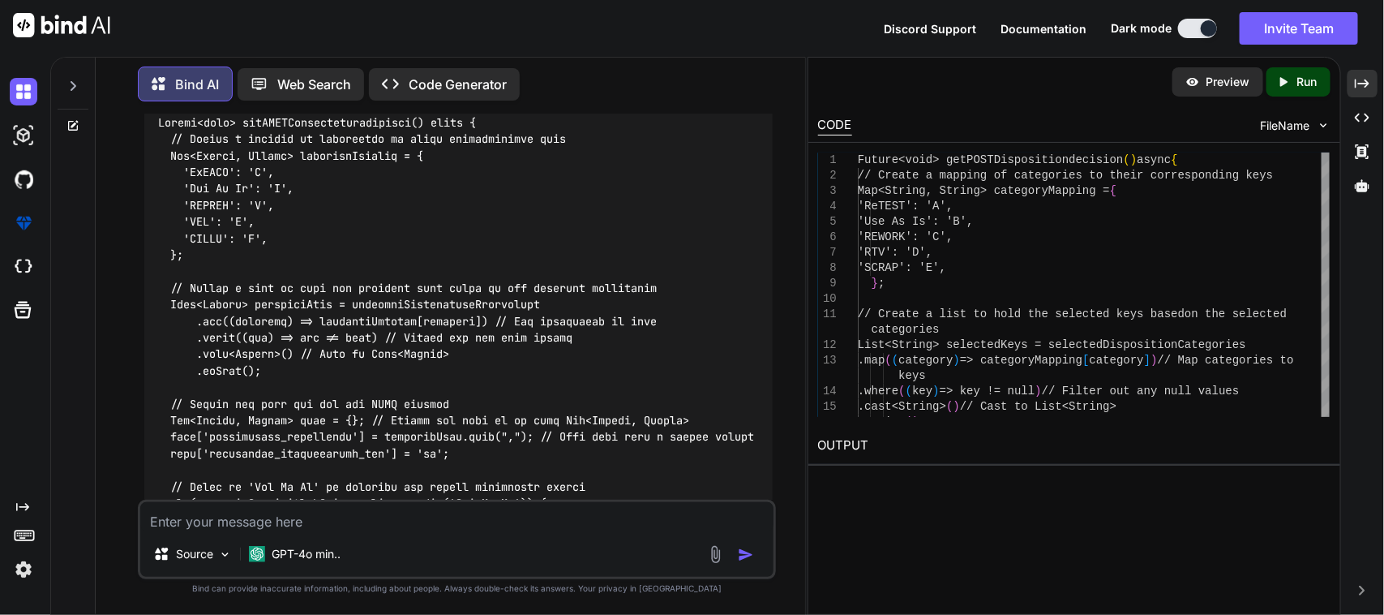
click at [726, 94] on img at bounding box center [732, 87] width 13 height 13
click at [731, 94] on img at bounding box center [732, 87] width 13 height 13
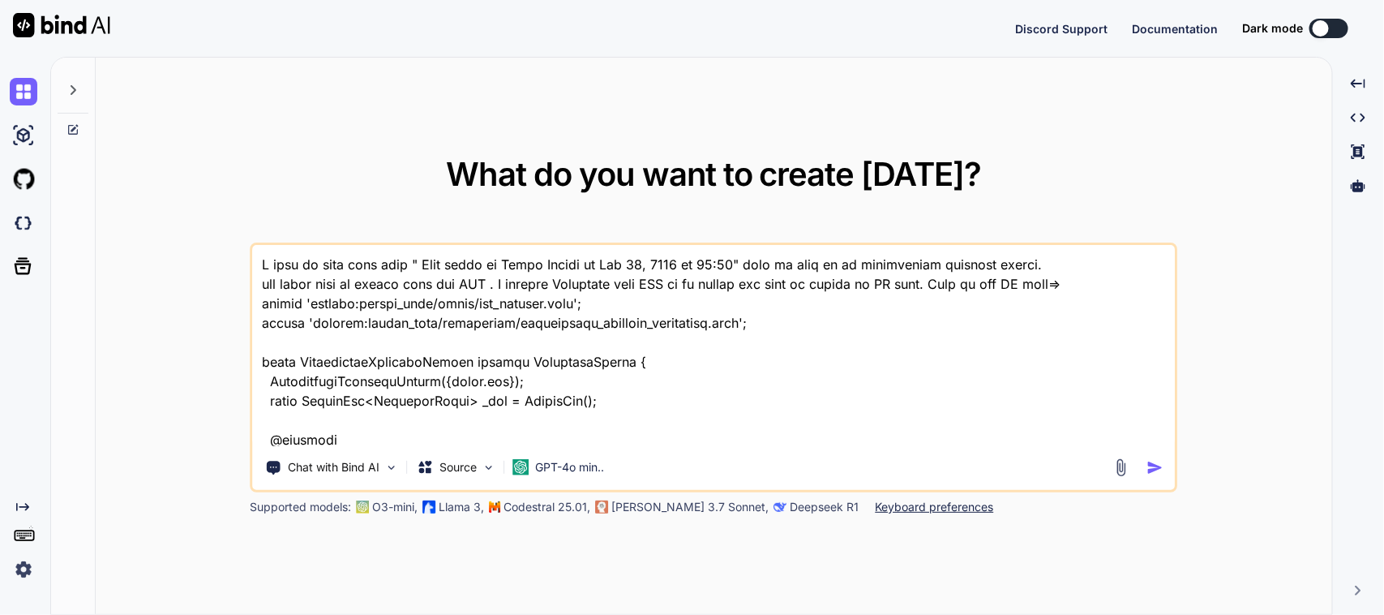
click at [645, 377] on textarea at bounding box center [714, 345] width 922 height 201
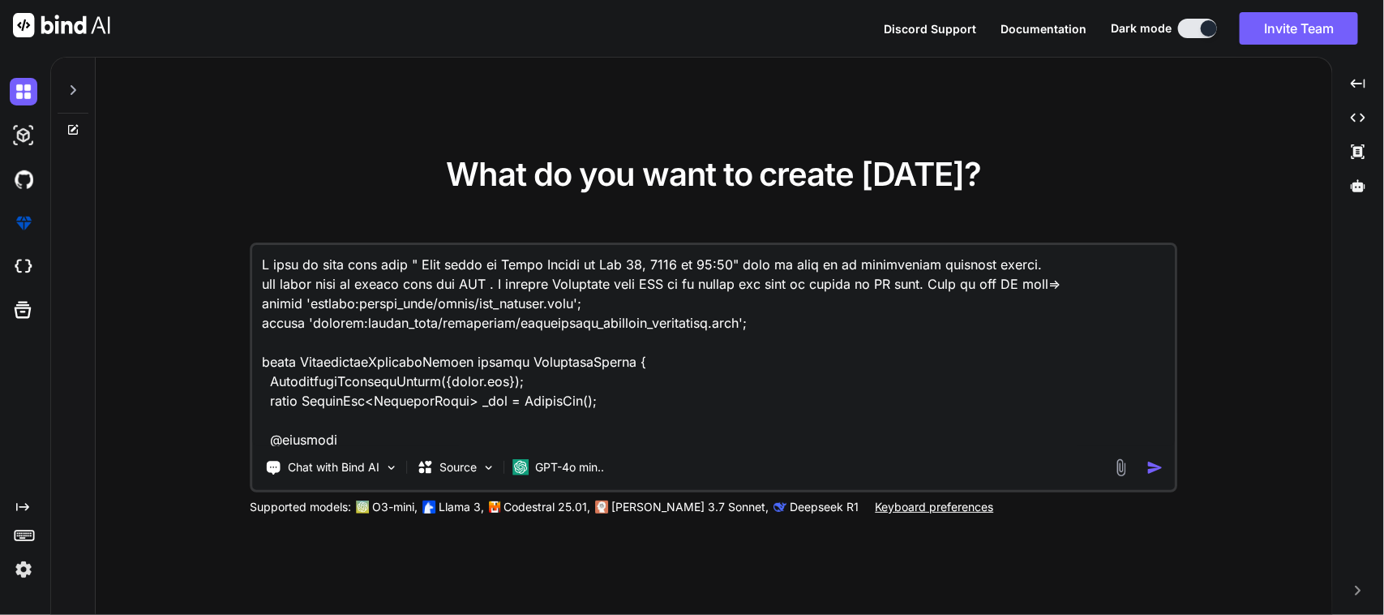
click at [665, 365] on textarea at bounding box center [714, 345] width 922 height 201
type textarea "x"
type textarea "Please create the objectives for the given task in max 20 words in formal way W…"
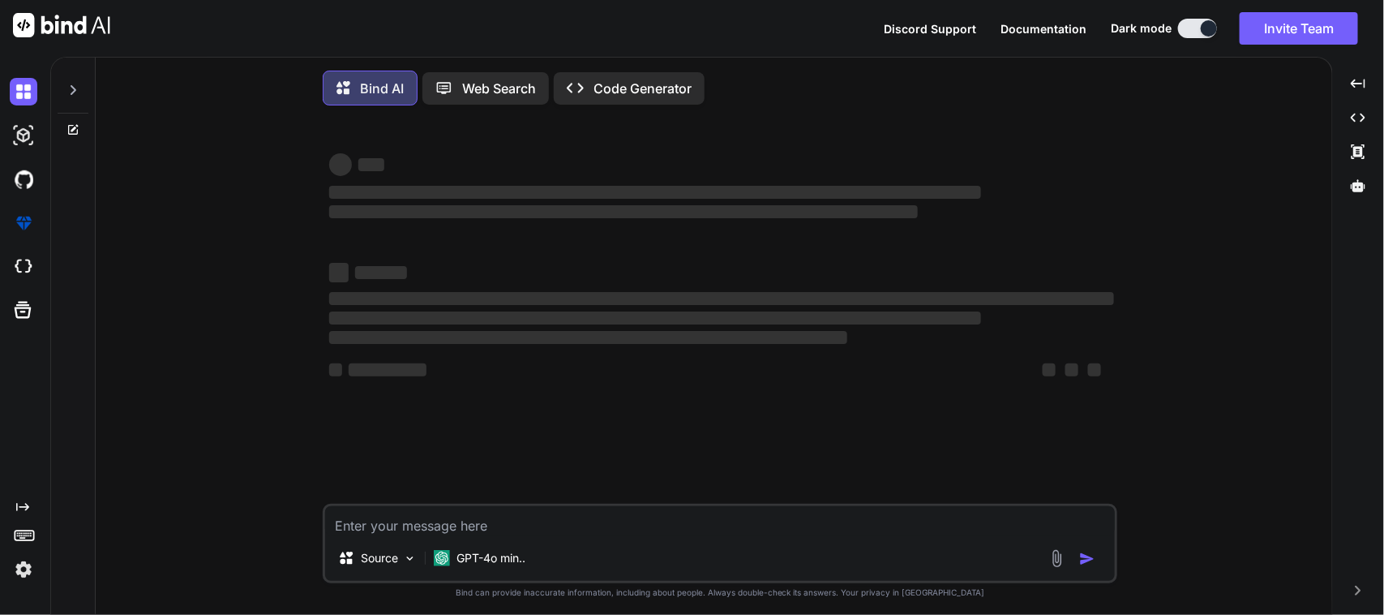
type textarea "x"
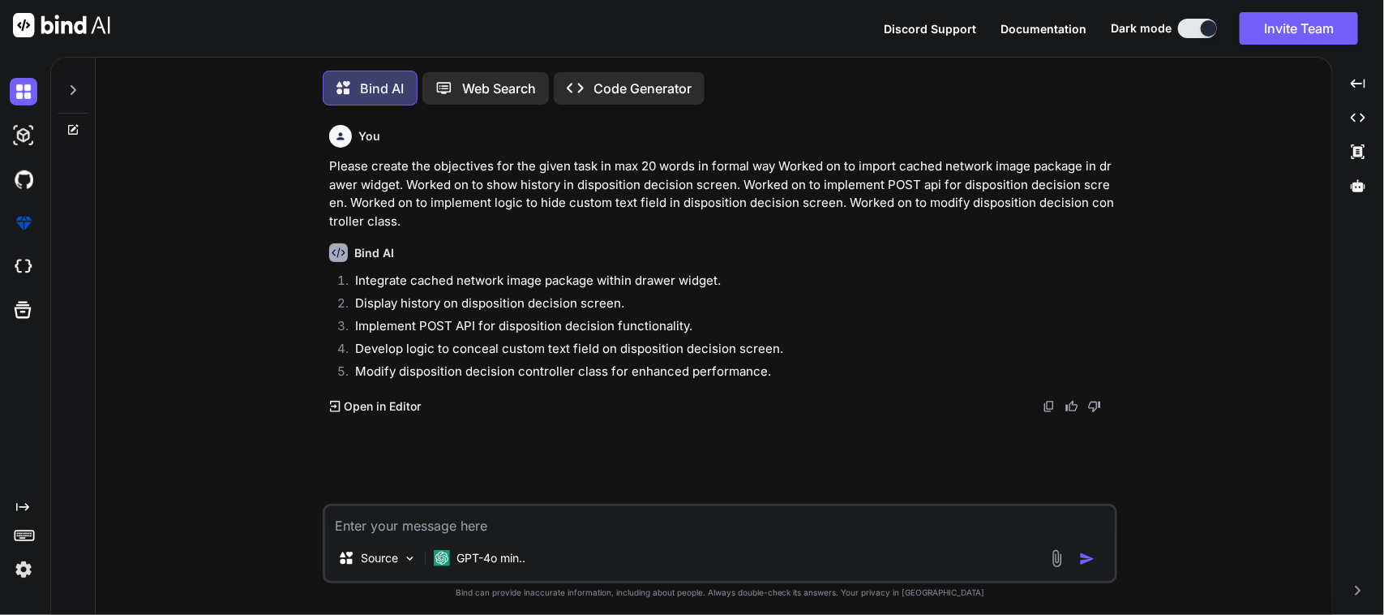
scroll to position [9, 0]
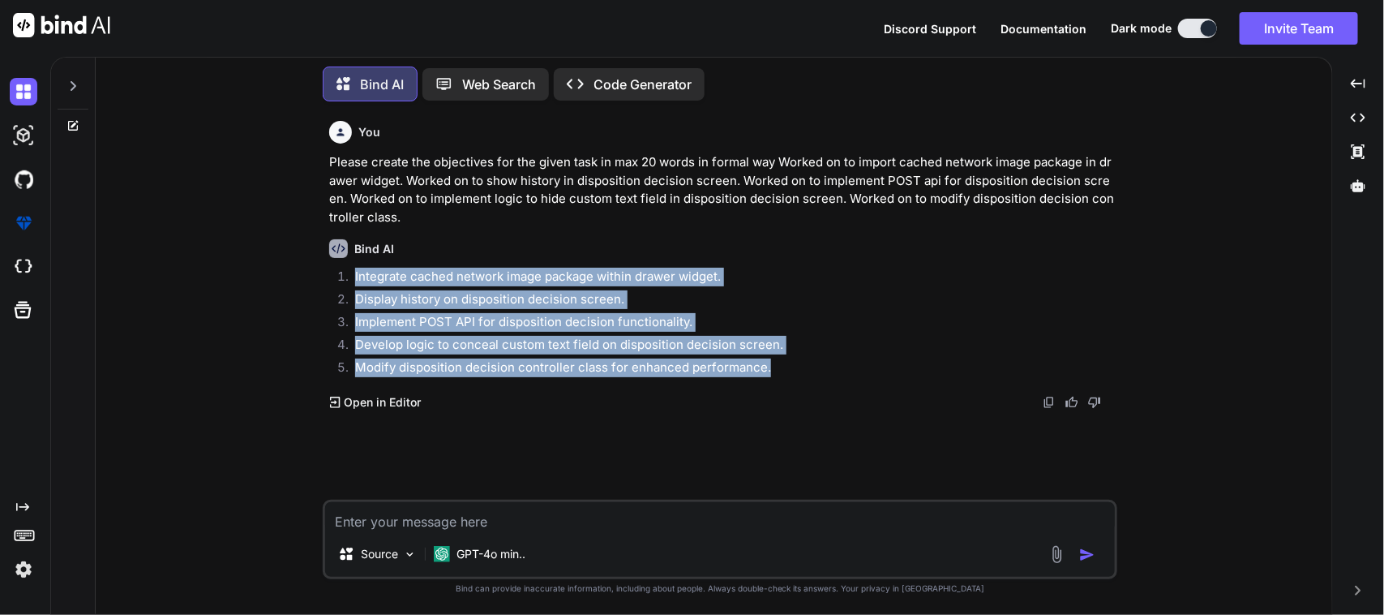
drag, startPoint x: 354, startPoint y: 272, endPoint x: 774, endPoint y: 362, distance: 430.4
click at [774, 362] on ol "Integrate cached network image package within drawer widget. Display history on…" at bounding box center [721, 325] width 785 height 114
copy ol "Integrate cached network image package within drawer widget. Display history on…"
